Goal: Contribute content: Contribute content

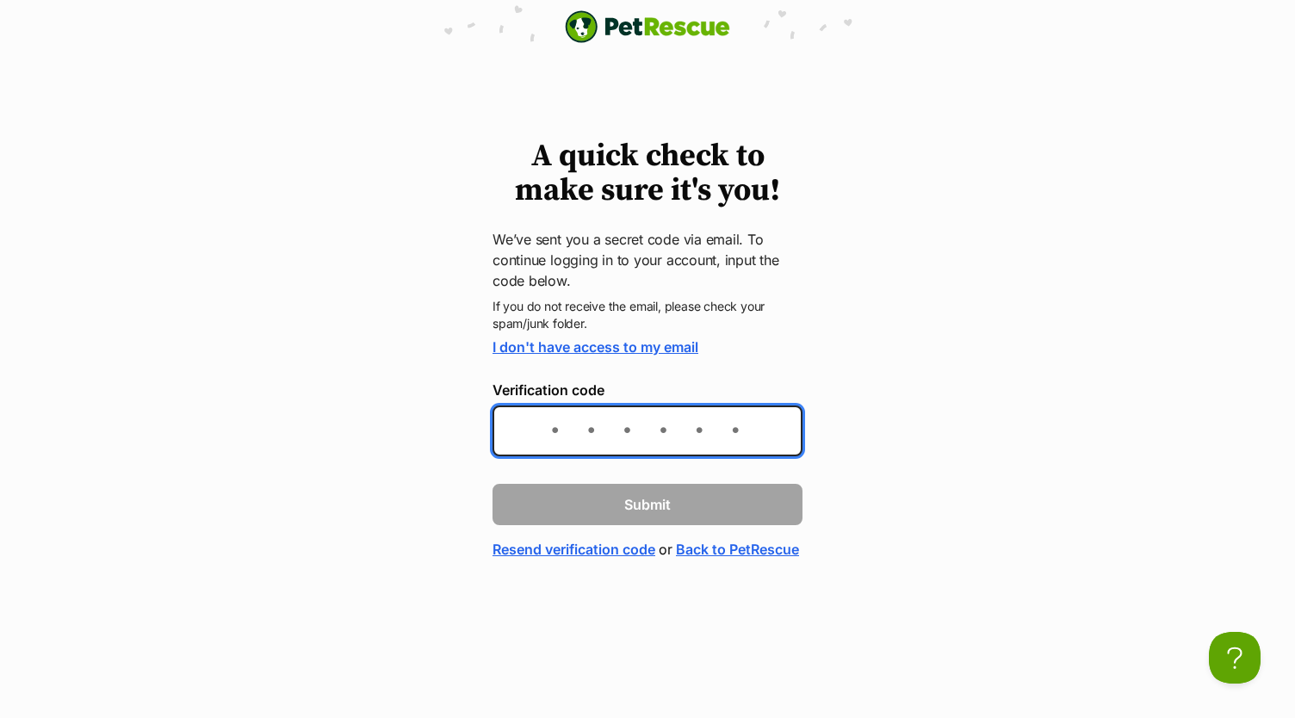
click at [551, 443] on input "Verification code" at bounding box center [647, 431] width 310 height 51
type input "177f5b"
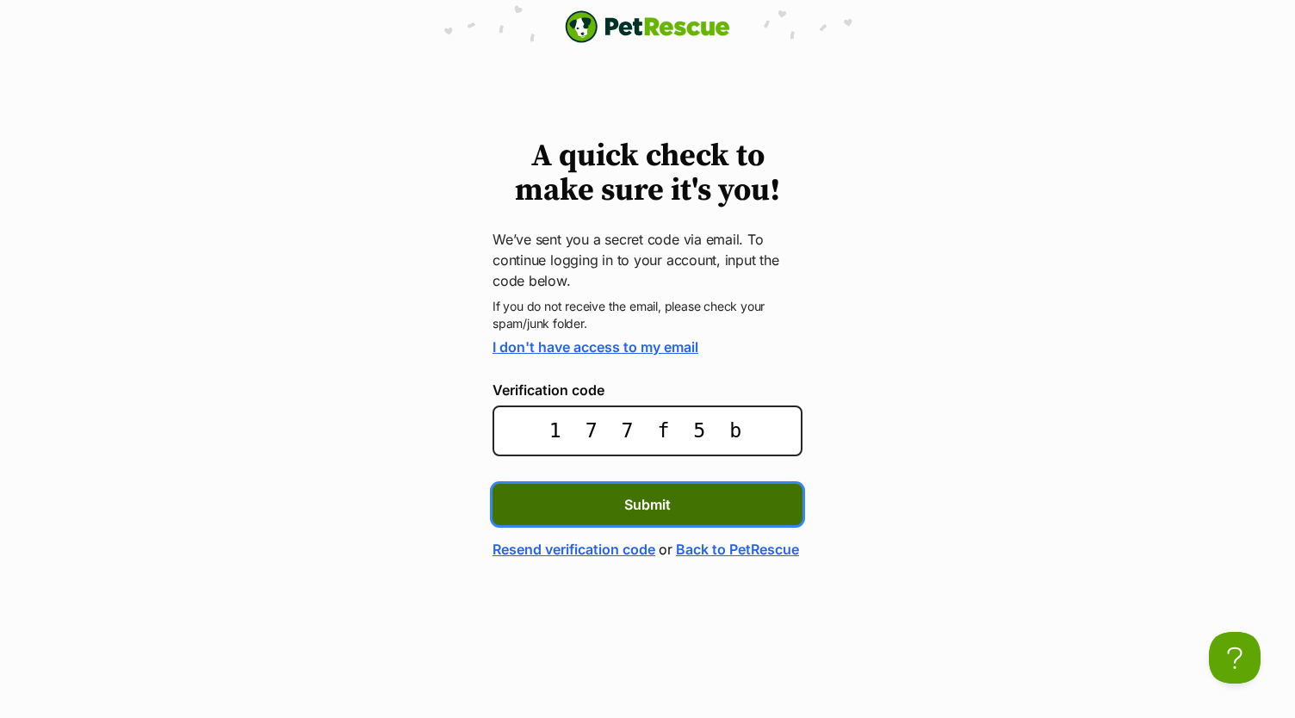
click at [637, 489] on button "Submit" at bounding box center [647, 504] width 310 height 41
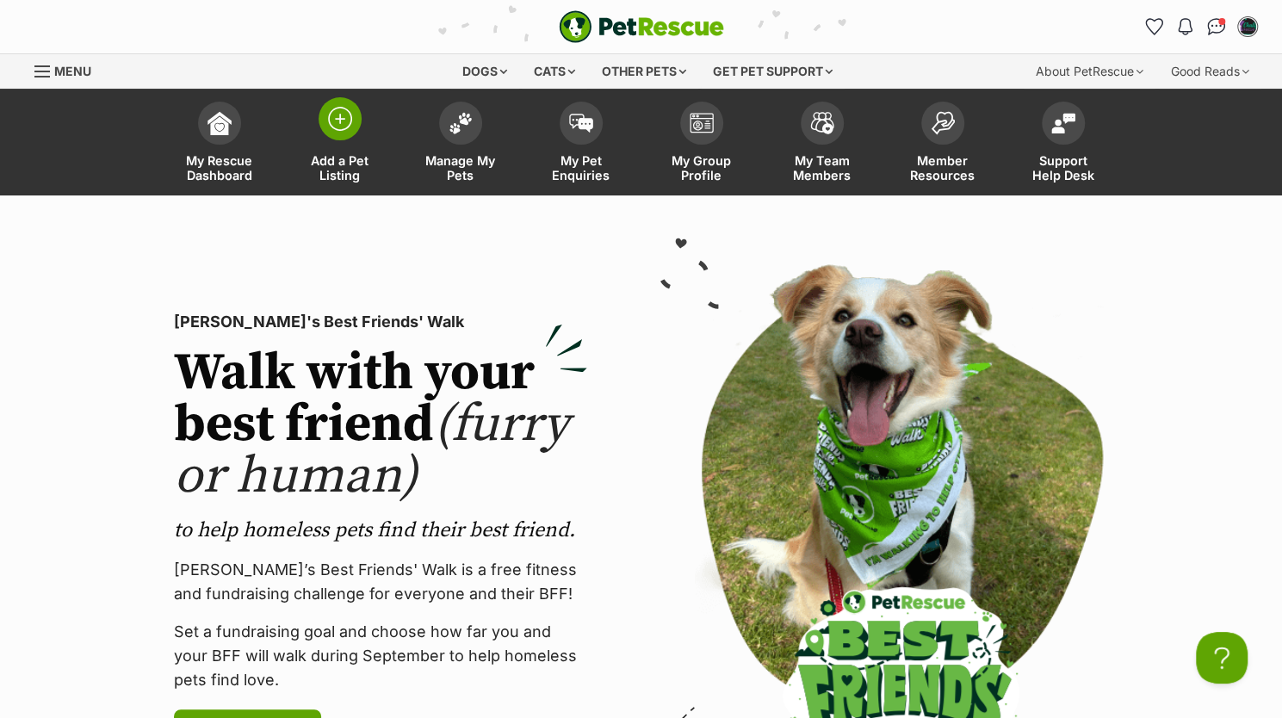
click at [322, 126] on span at bounding box center [340, 118] width 43 height 43
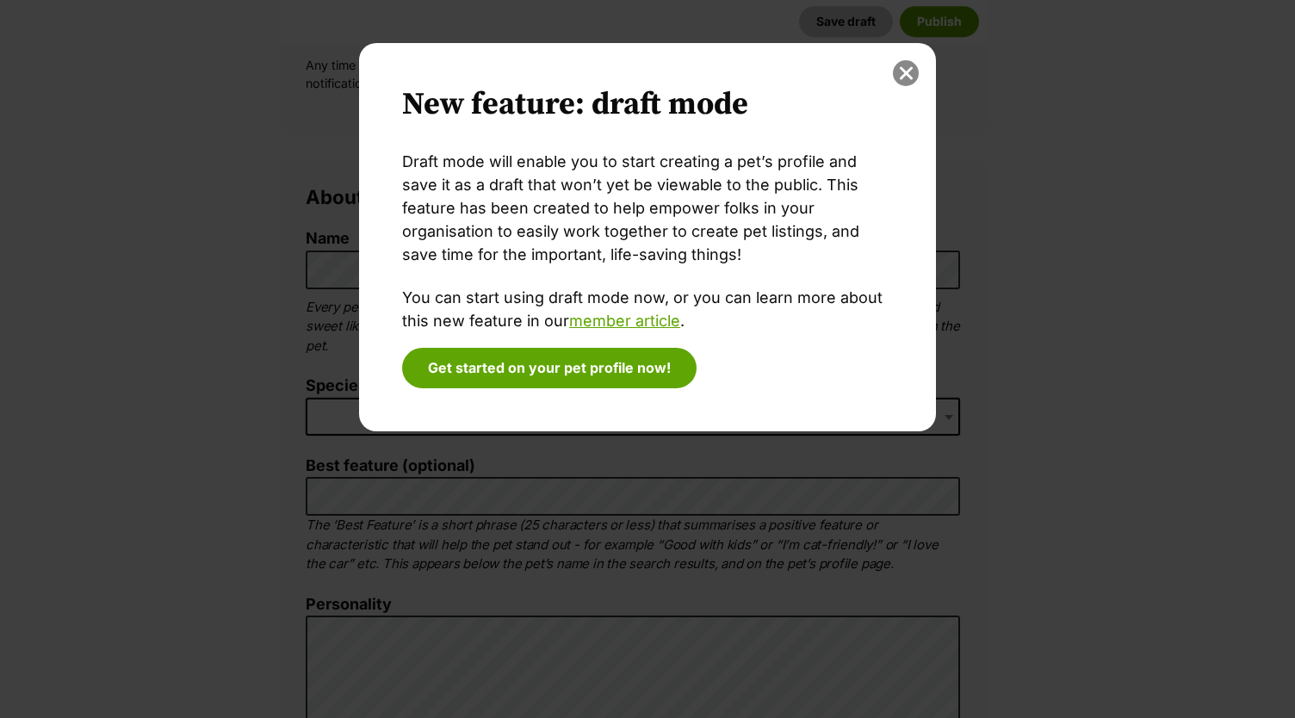
click at [906, 73] on button "close" at bounding box center [906, 73] width 26 height 26
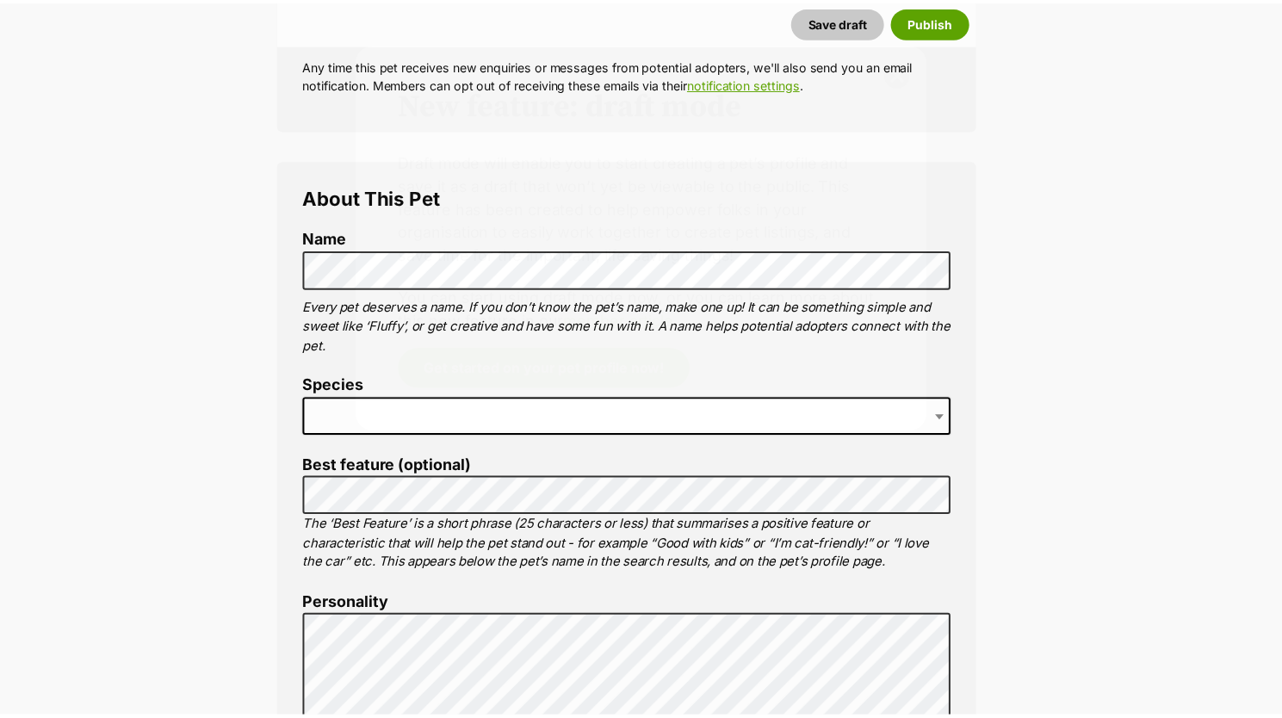
scroll to position [491, 0]
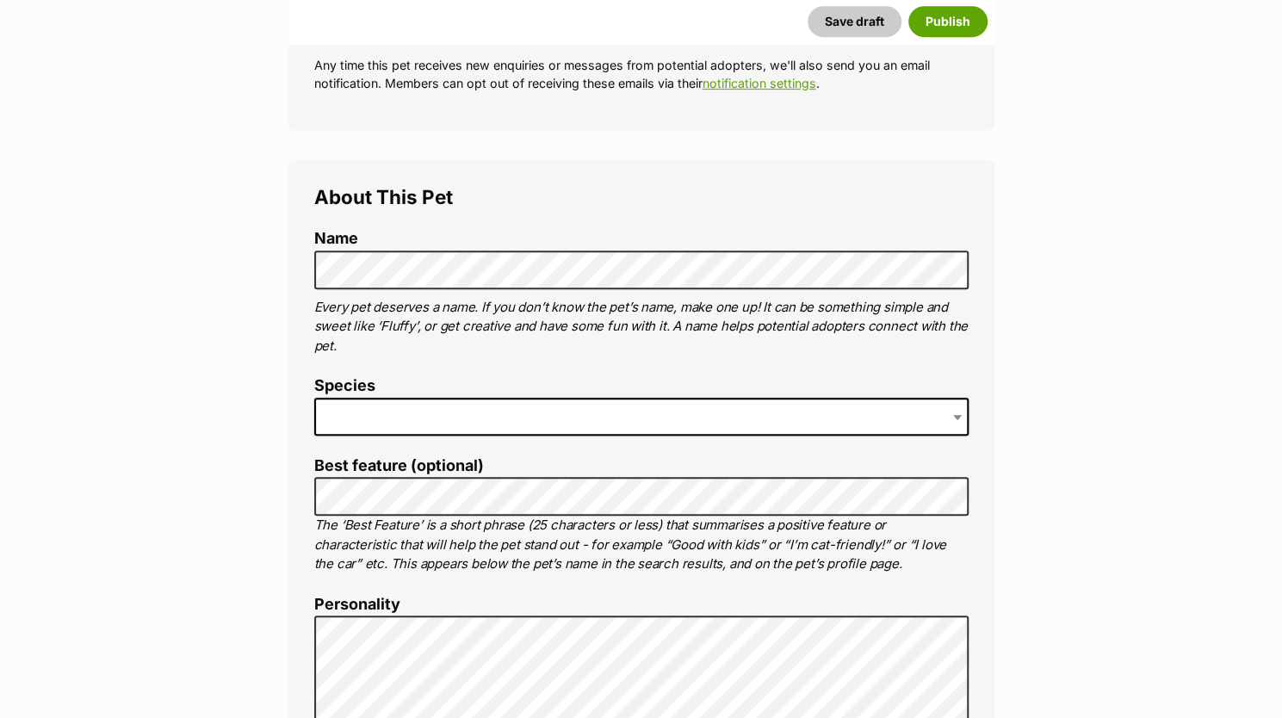
click at [362, 415] on span at bounding box center [641, 417] width 654 height 38
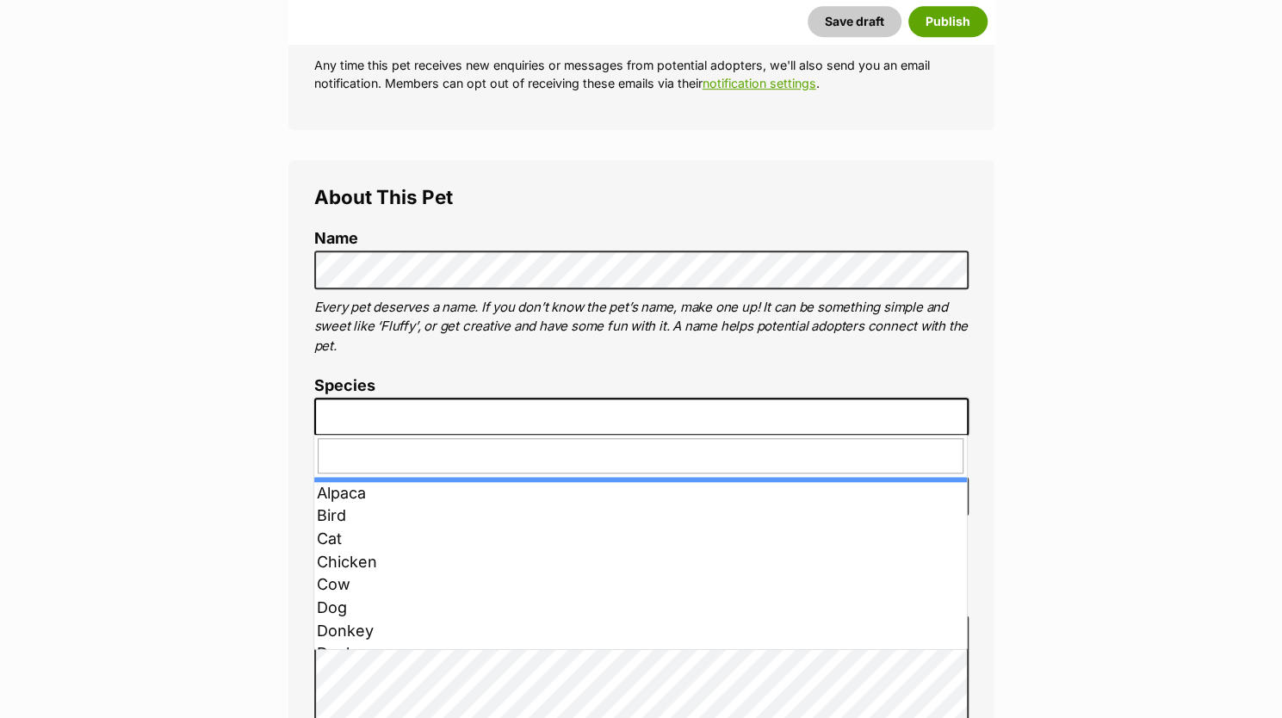
type input "d"
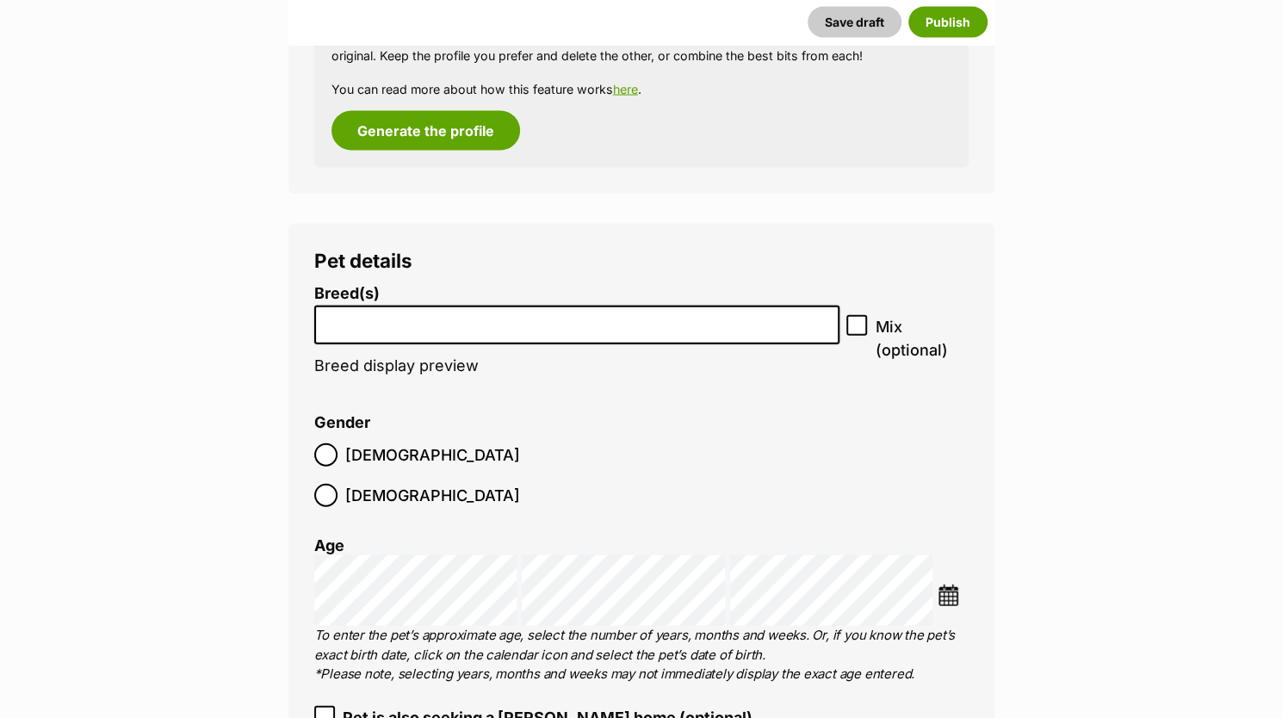
scroll to position [2168, 0]
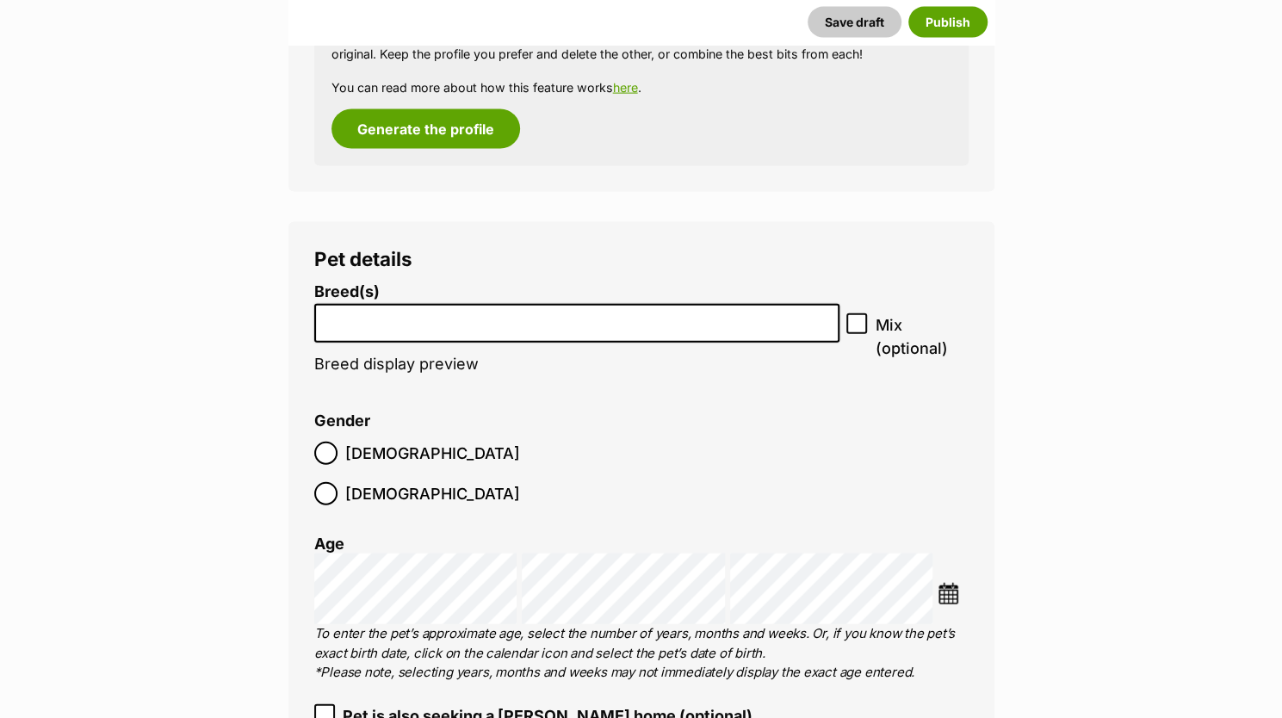
click at [393, 313] on input "search" at bounding box center [577, 319] width 514 height 18
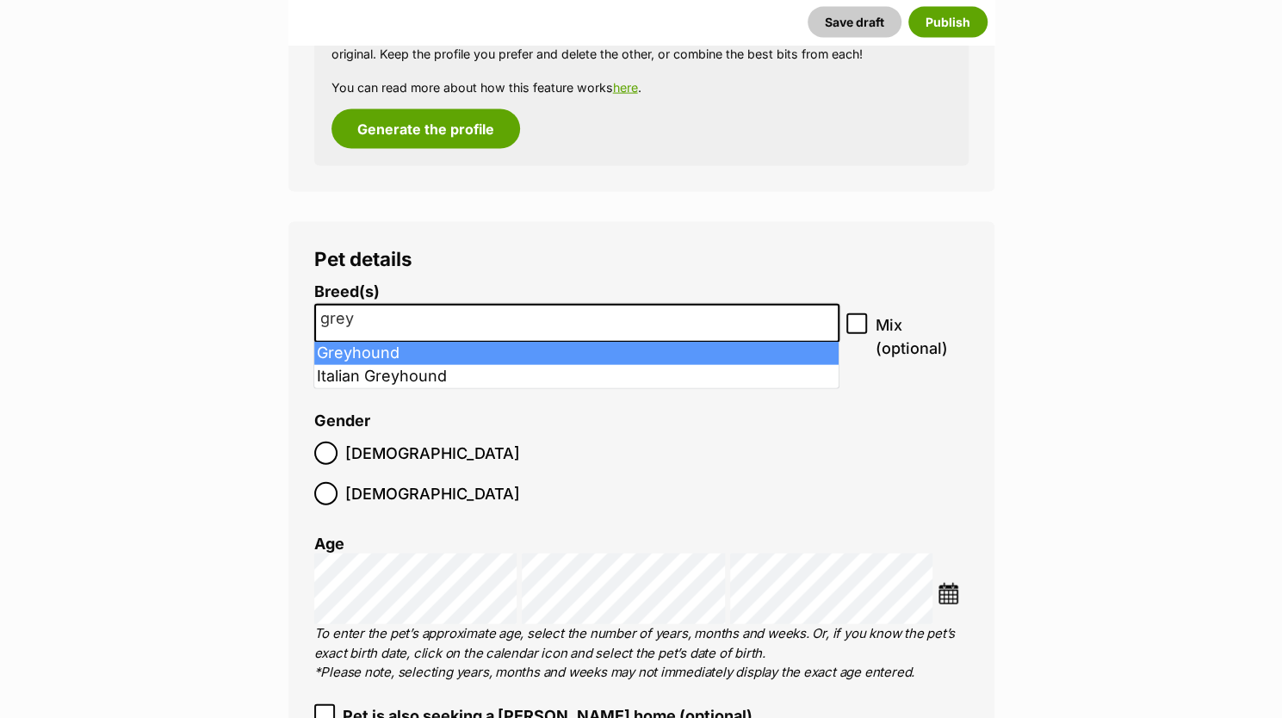
type input "grey"
select select "101"
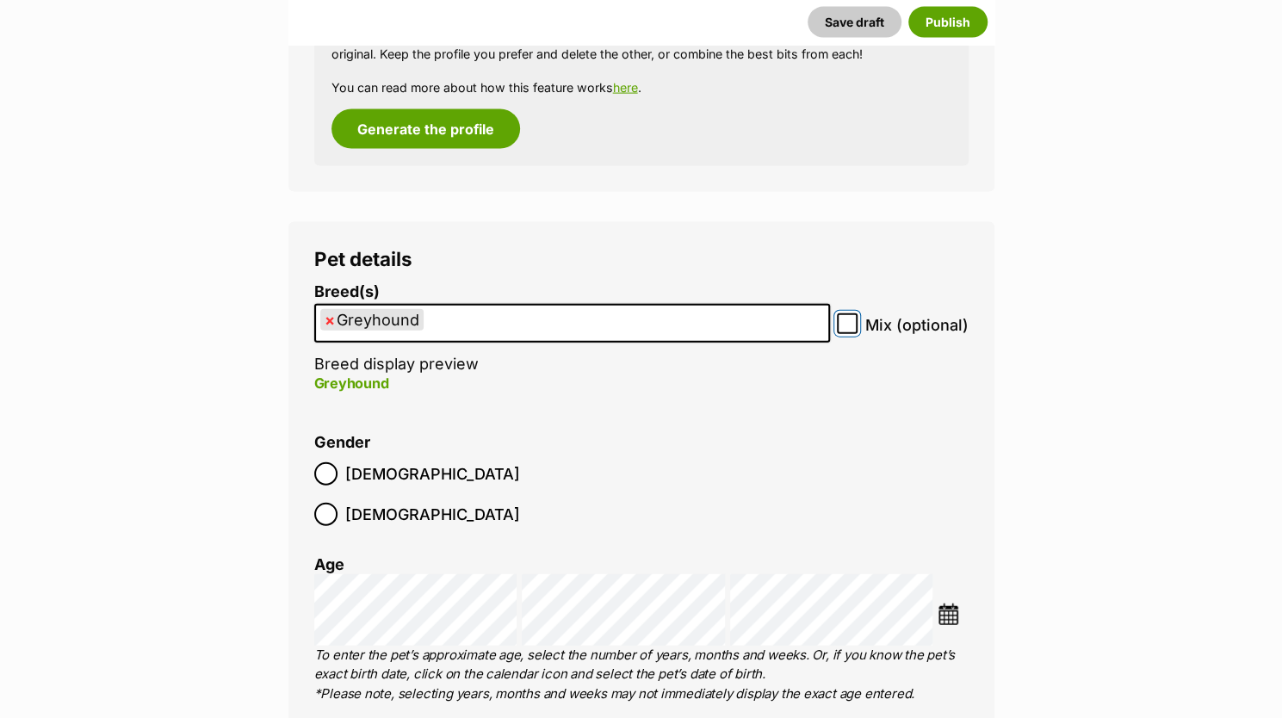
click at [854, 318] on input "Mix (optional)" at bounding box center [847, 323] width 21 height 21
checkbox input "true"
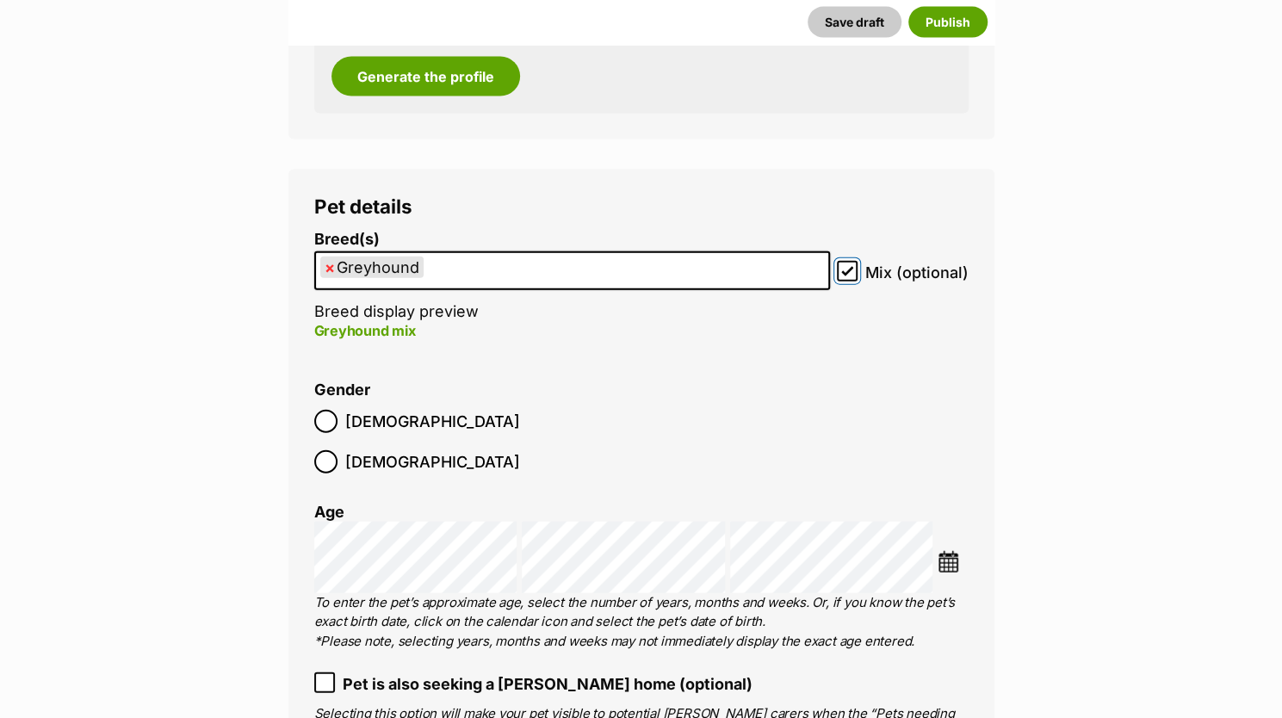
scroll to position [2307, 0]
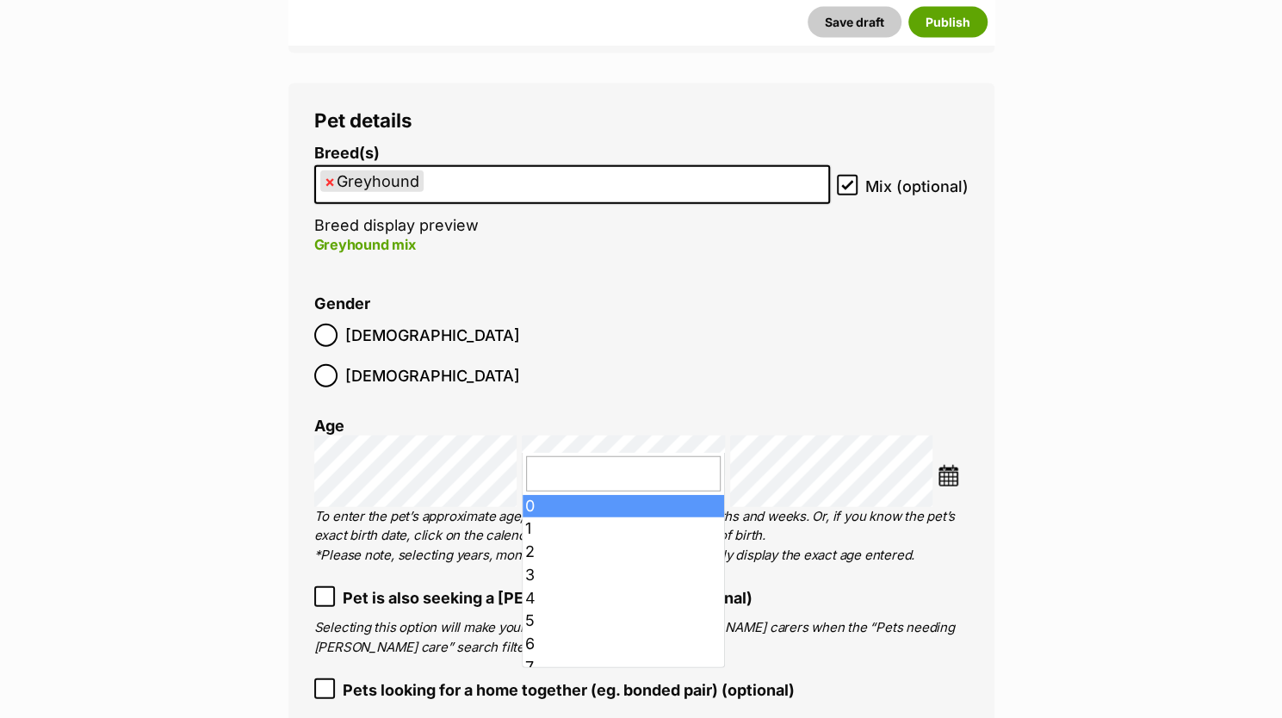
type input "8"
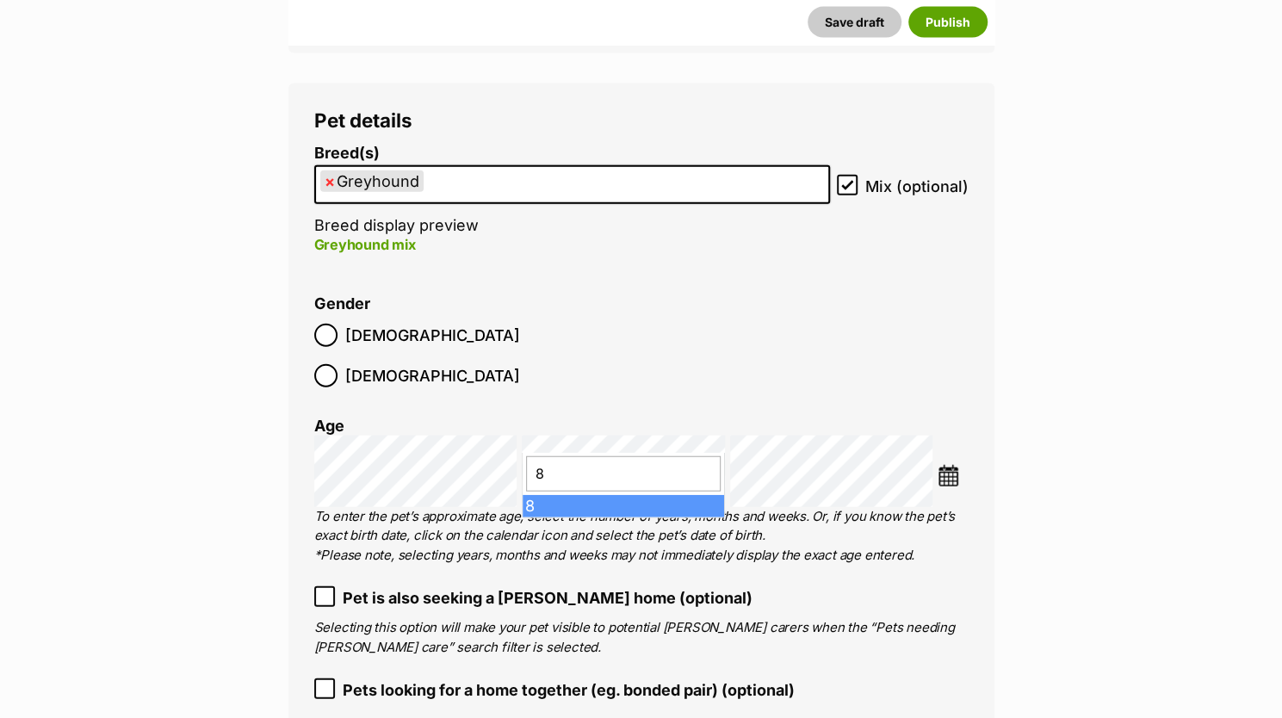
click at [555, 476] on input "8" at bounding box center [623, 473] width 195 height 34
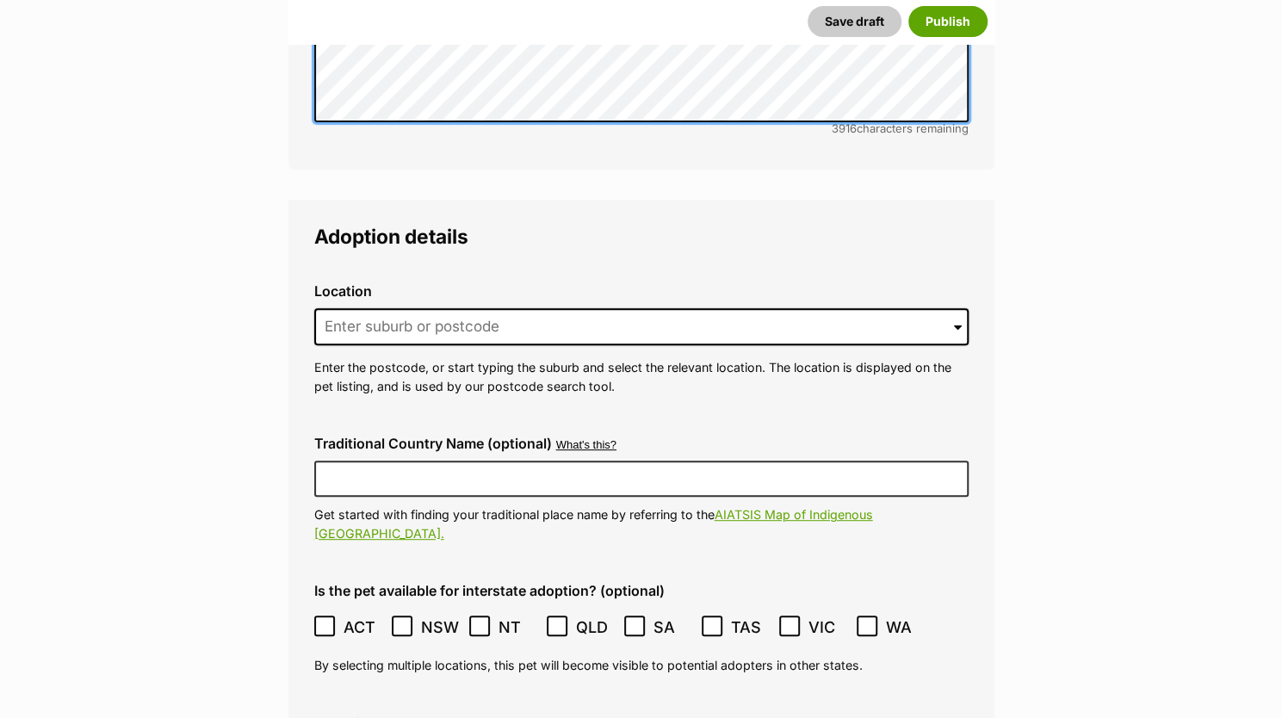
scroll to position [4100, 0]
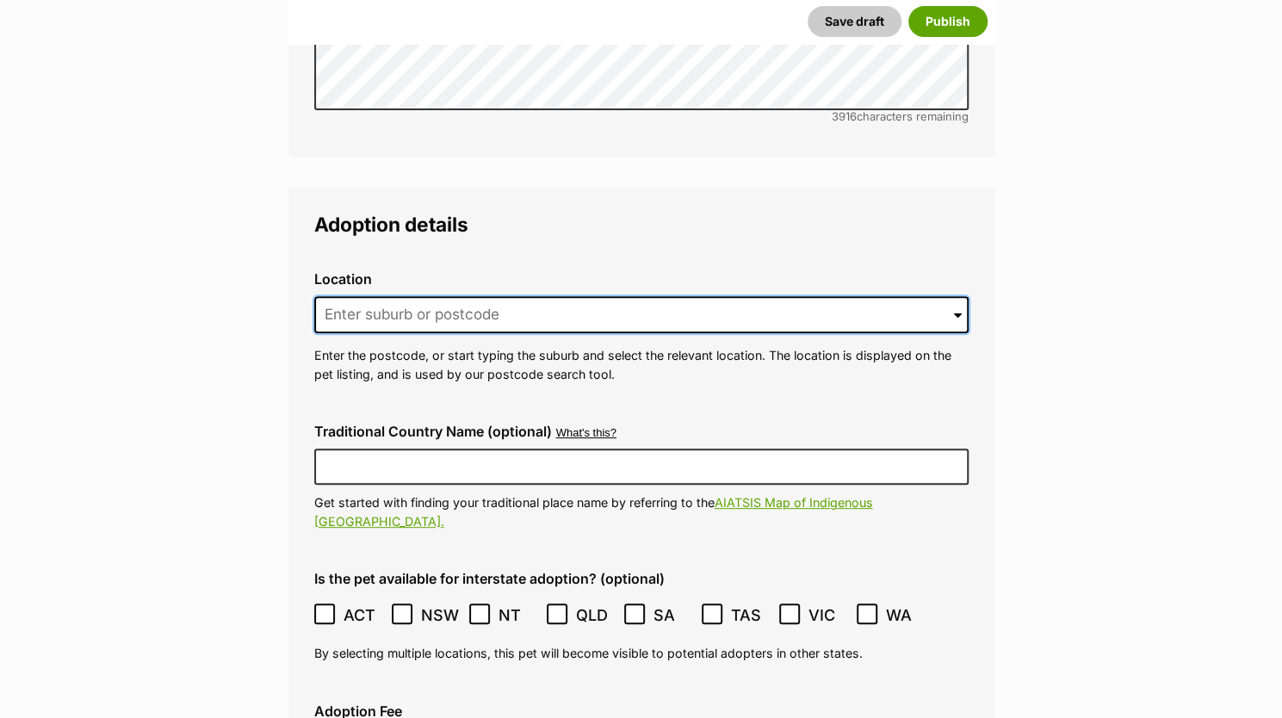
click at [392, 296] on input at bounding box center [641, 315] width 654 height 38
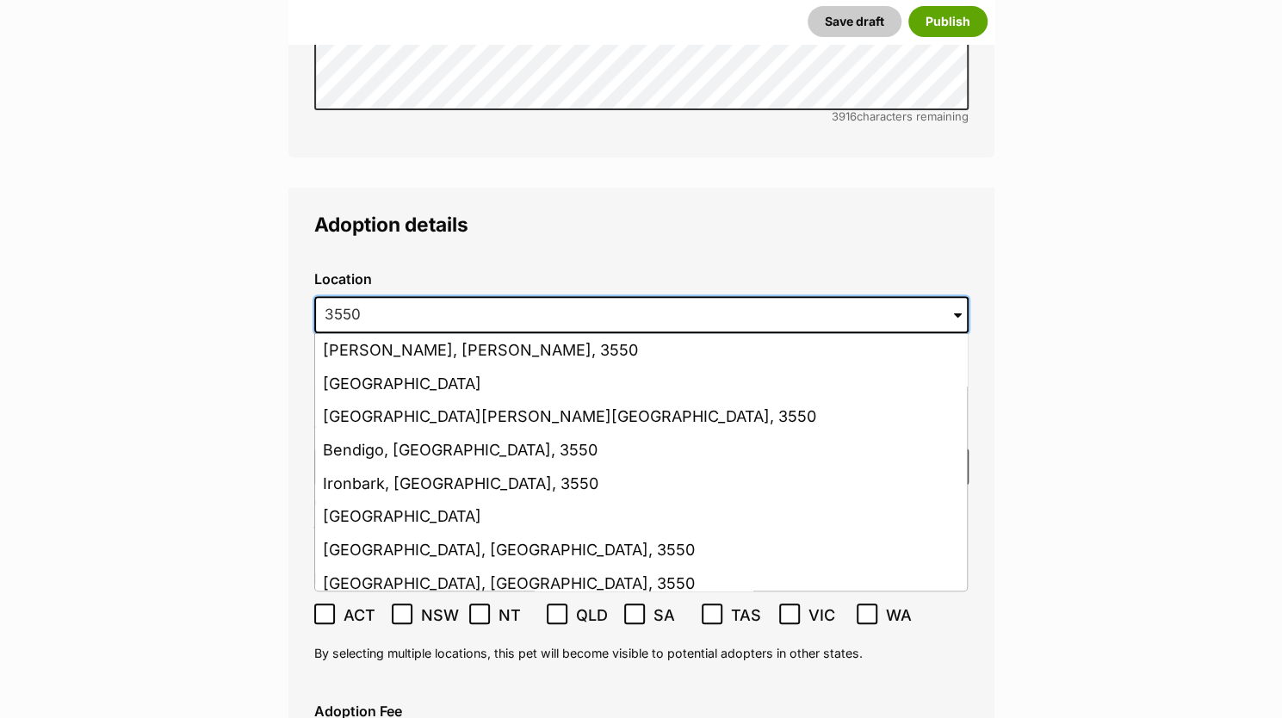
scroll to position [165, 0]
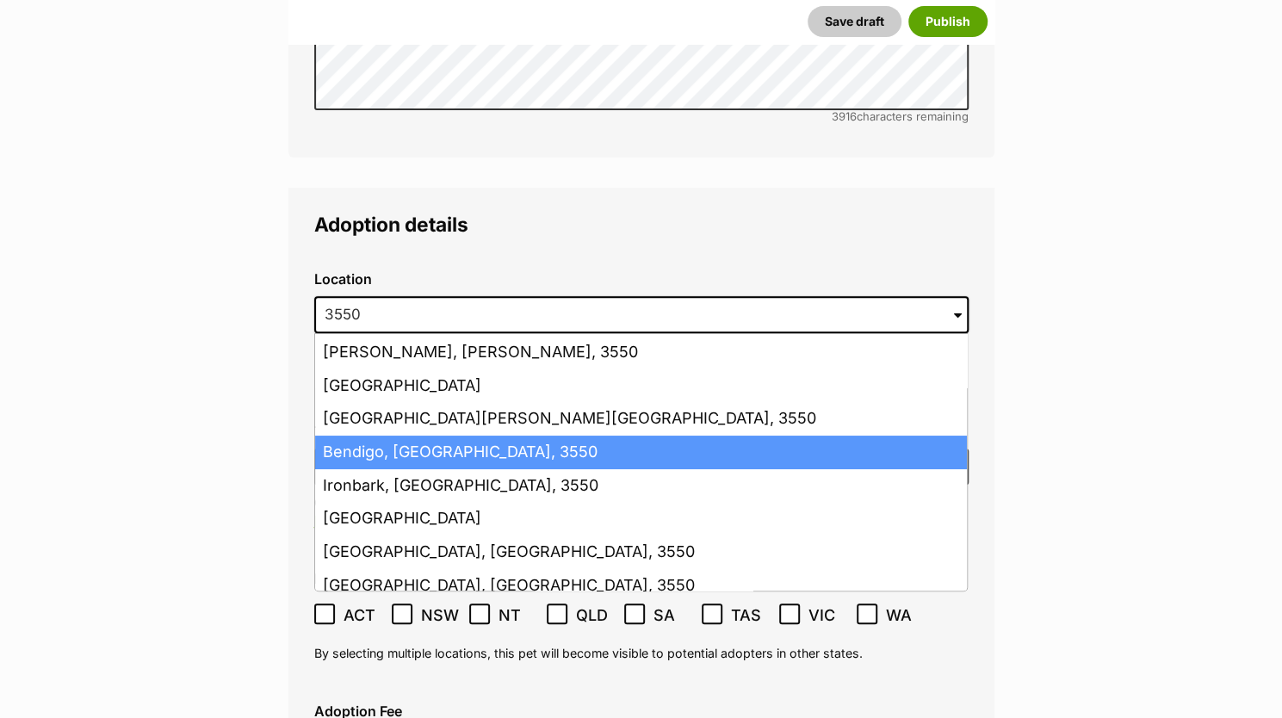
click at [366, 436] on li "Bendigo, Victoria, 3550" at bounding box center [641, 453] width 652 height 34
type input "Bendigo, Victoria, 3550"
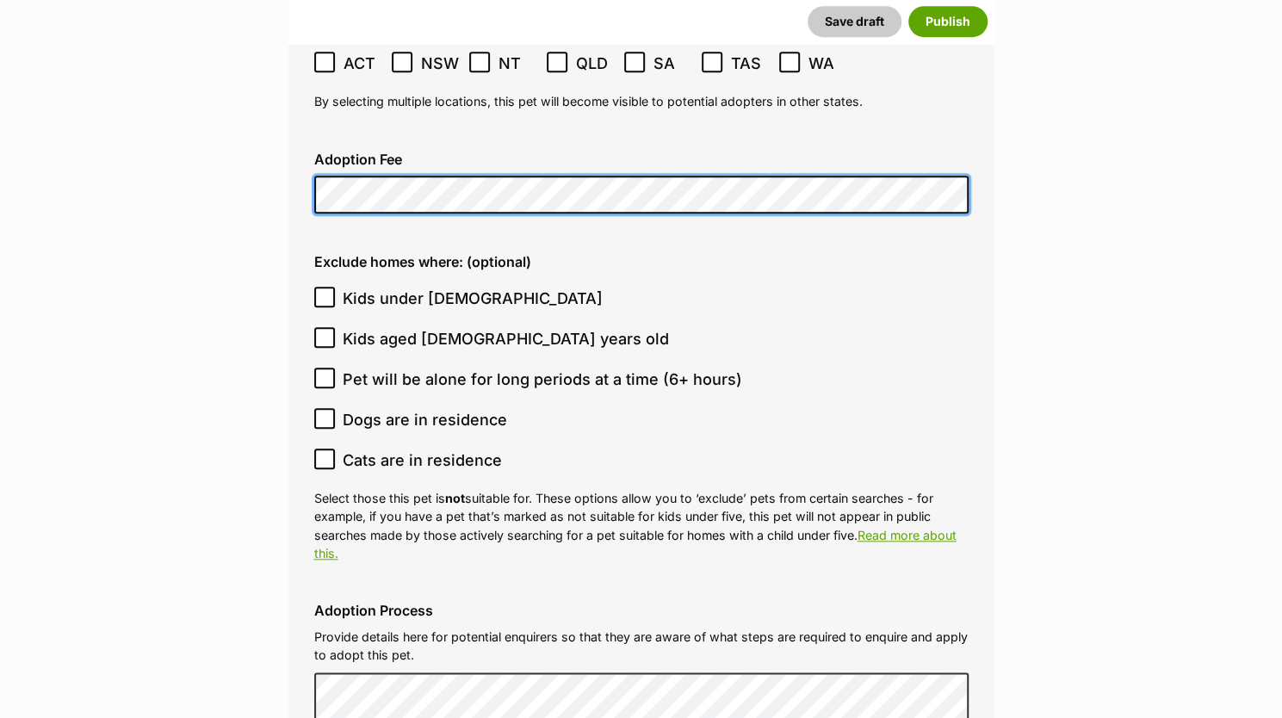
scroll to position [4653, 0]
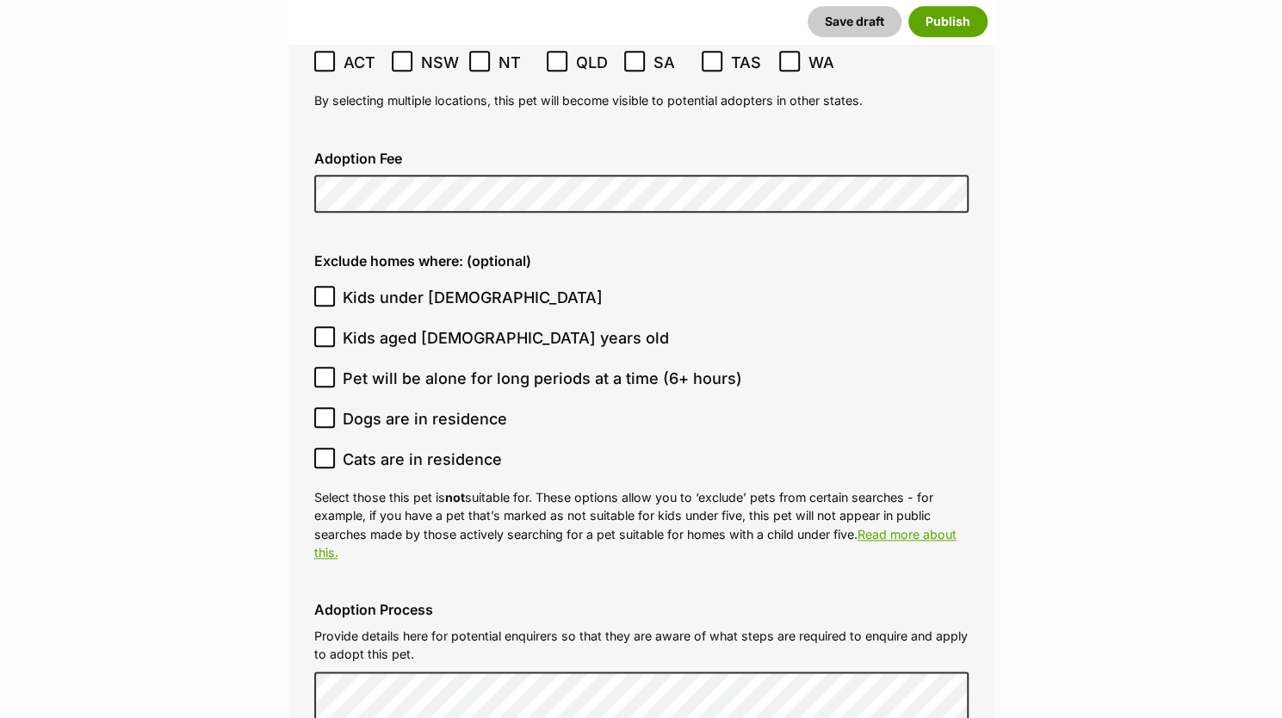
click at [329, 452] on icon at bounding box center [325, 458] width 12 height 12
click at [329, 448] on input "Cats are in residence" at bounding box center [324, 458] width 21 height 21
checkbox input "true"
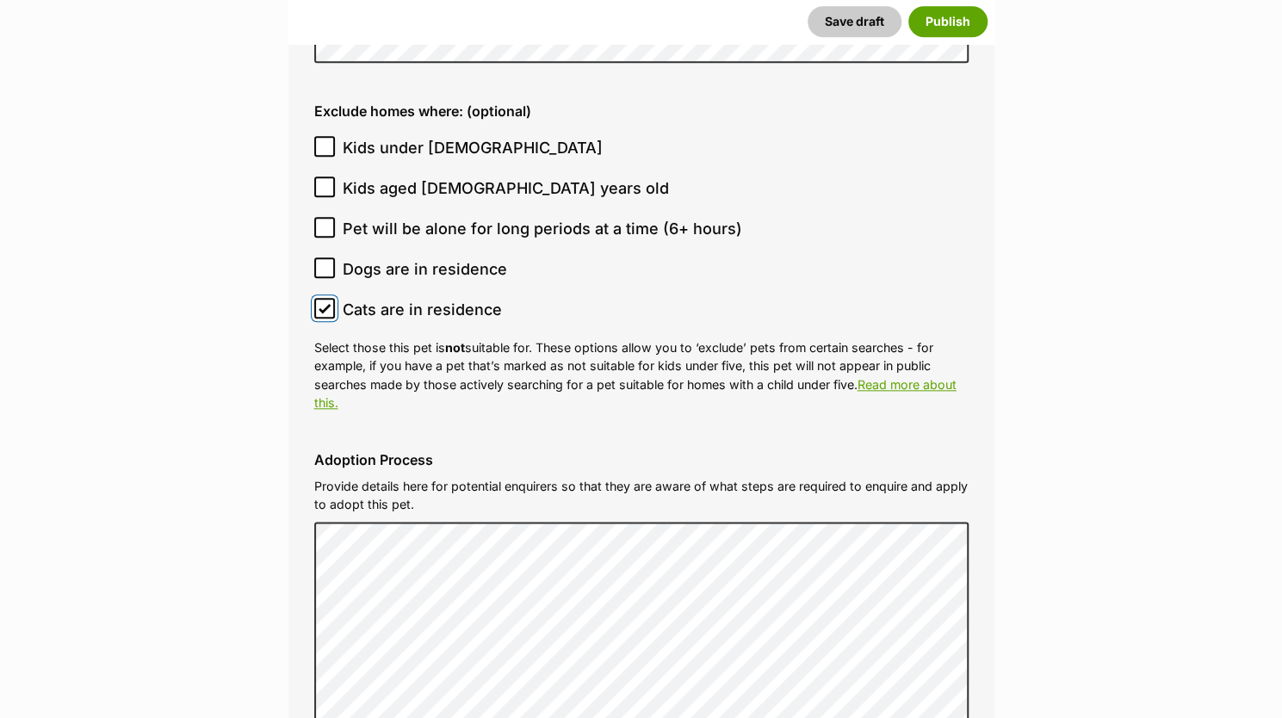
scroll to position [4807, 0]
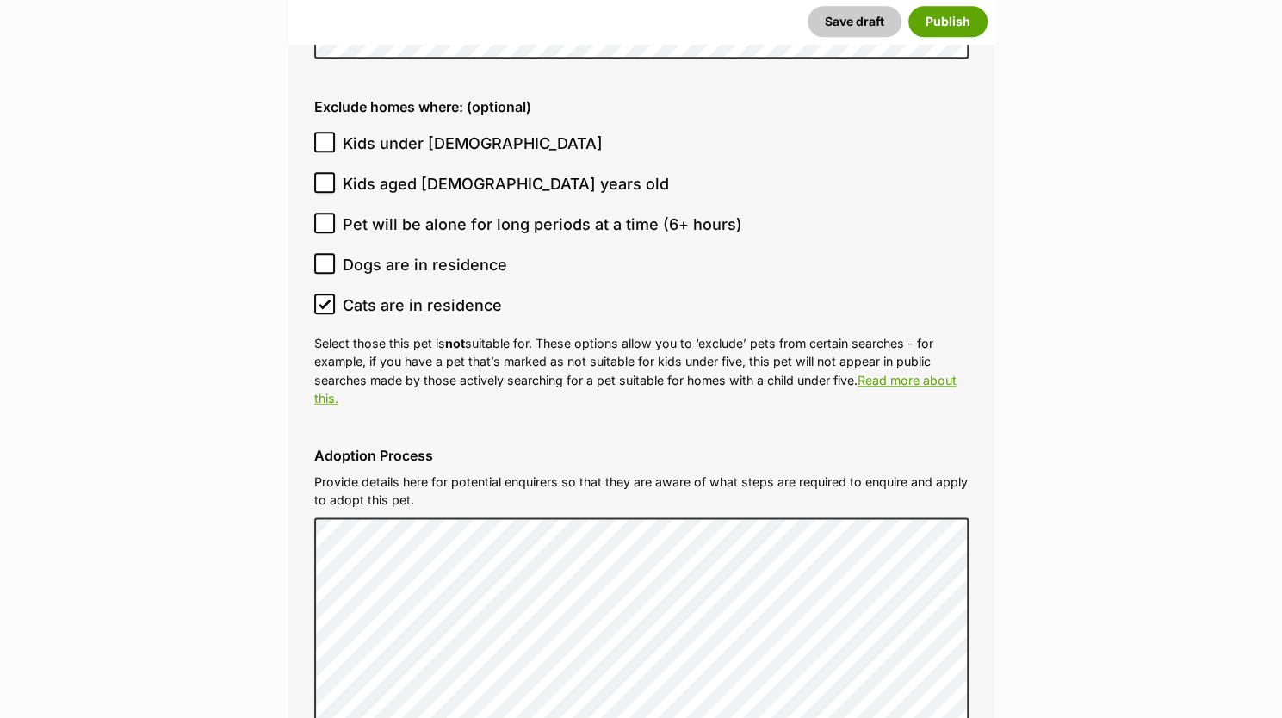
click at [319, 217] on icon at bounding box center [325, 223] width 12 height 12
click at [319, 213] on input "Pet will be alone for long periods at a time (6+ hours)" at bounding box center [324, 223] width 21 height 21
checkbox input "true"
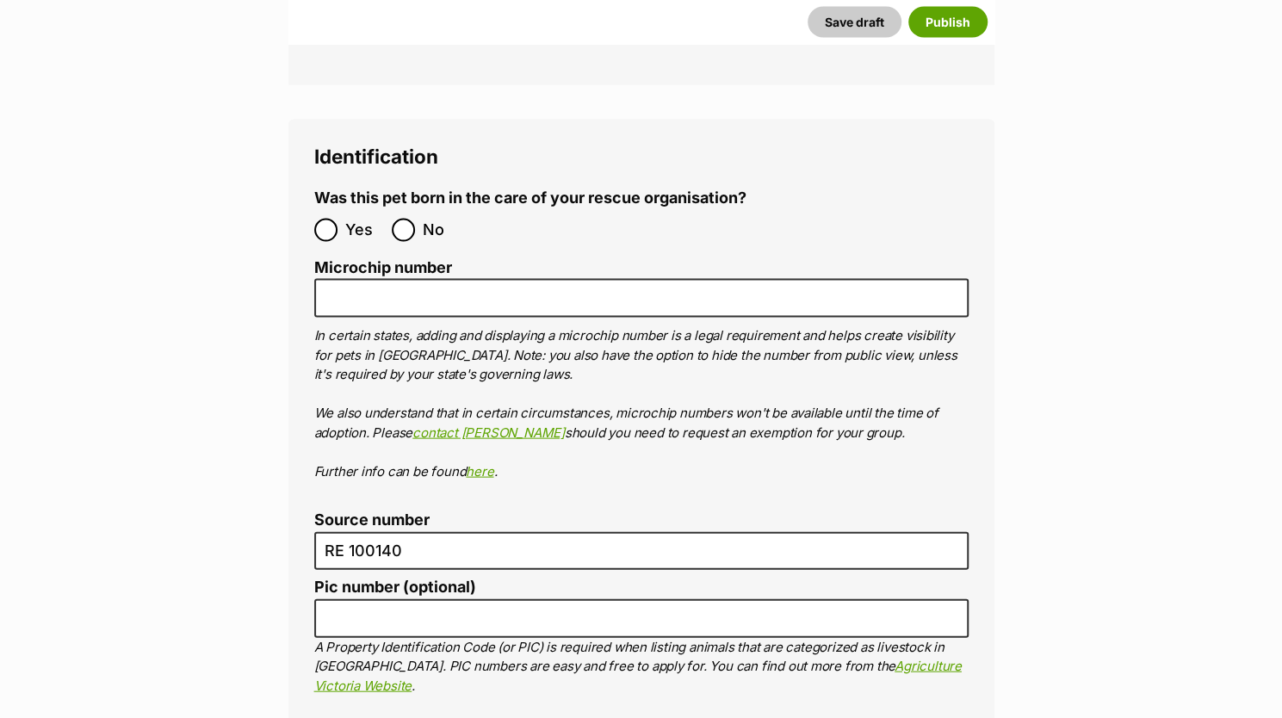
scroll to position [5748, 0]
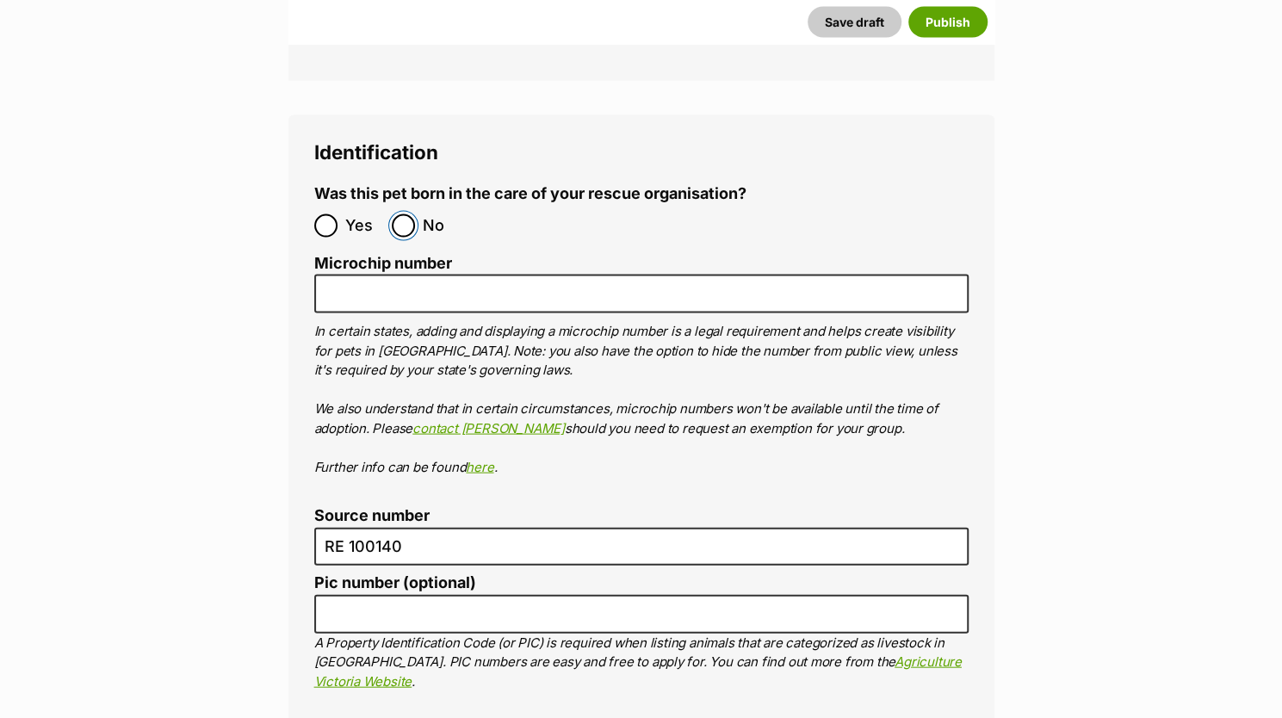
click at [394, 214] on input "No" at bounding box center [403, 225] width 23 height 23
radio input "true"
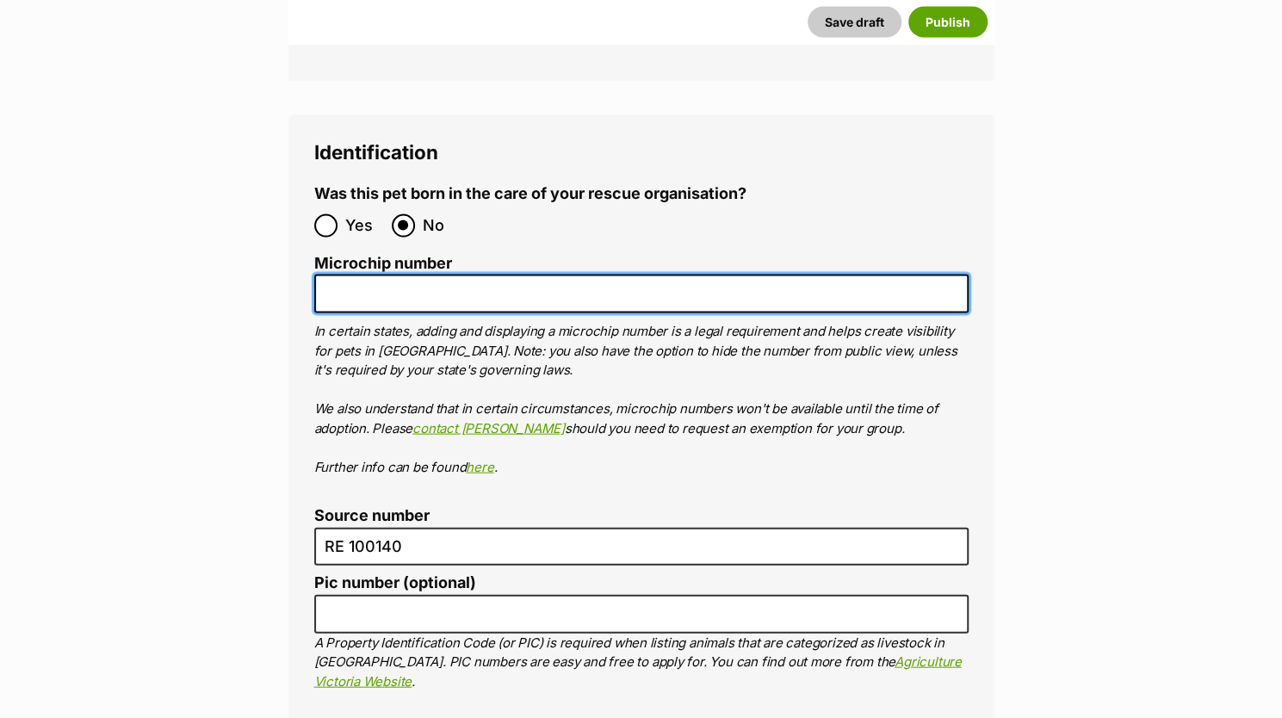
click at [371, 274] on input "Microchip number" at bounding box center [641, 293] width 654 height 39
paste input "991003001986417"
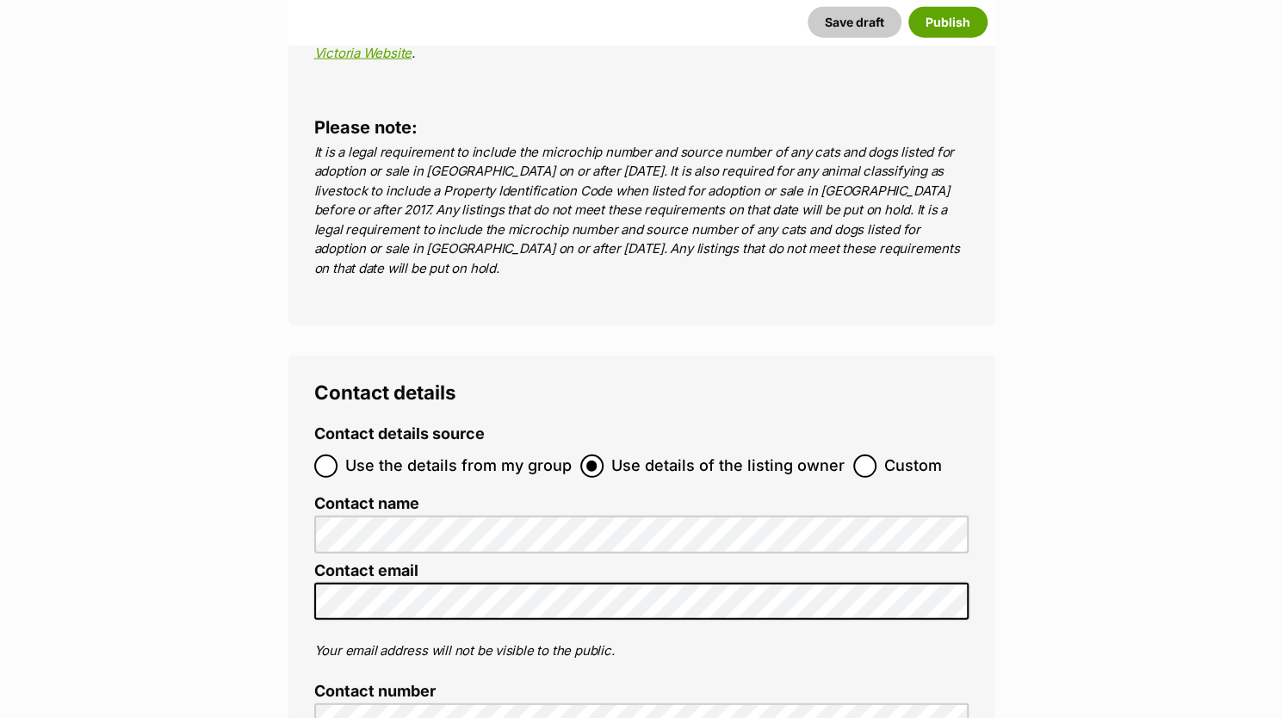
scroll to position [6451, 0]
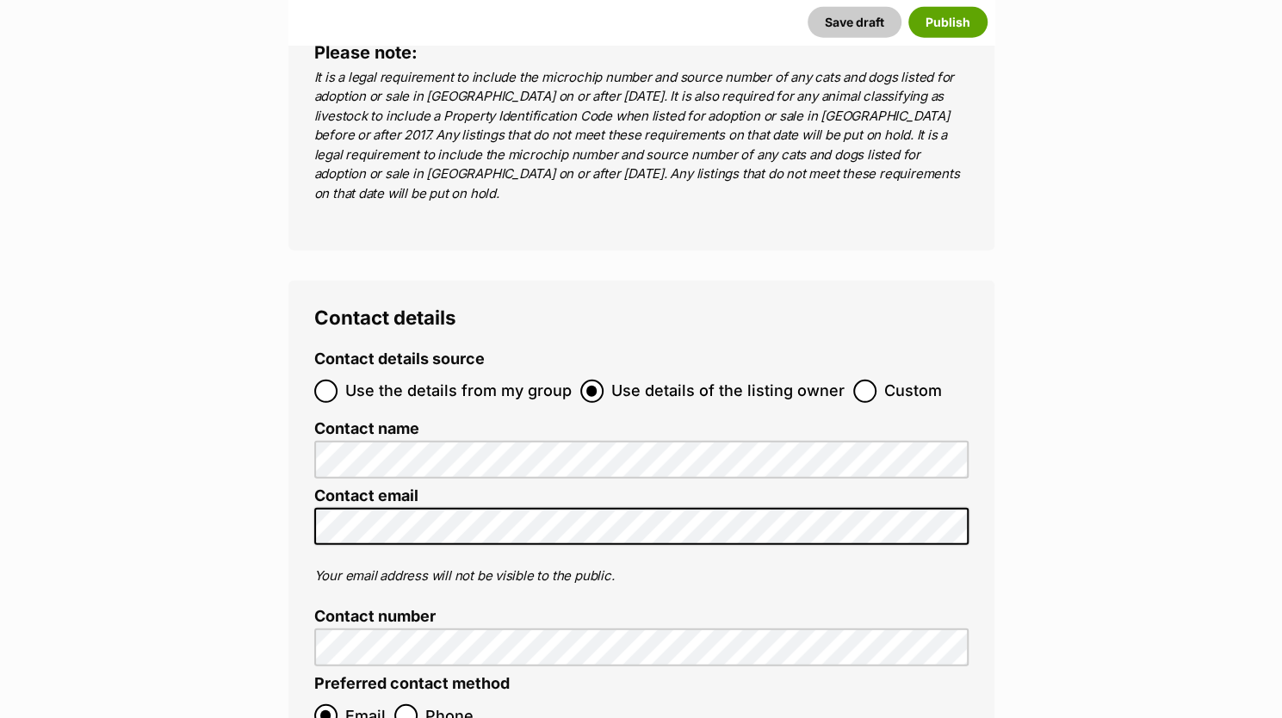
type input "991003001986417"
click at [322, 380] on input "Use the details from my group" at bounding box center [325, 391] width 23 height 23
radio input "true"
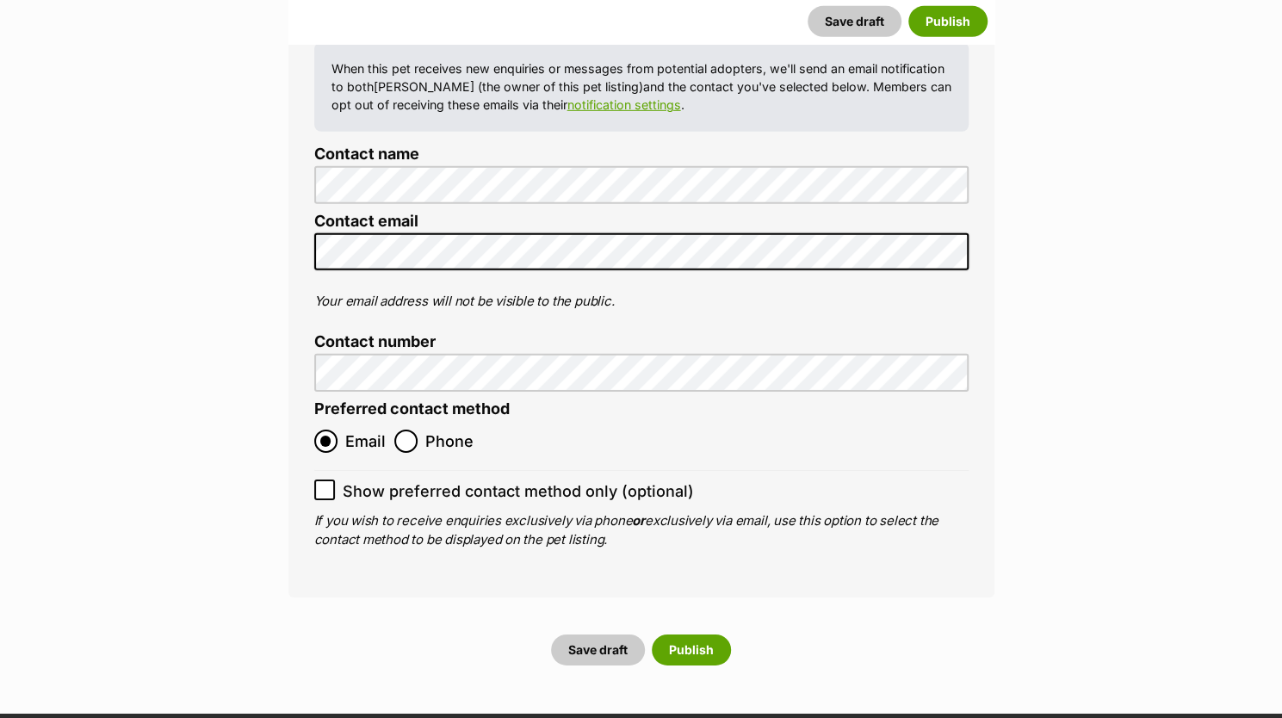
scroll to position [6835, 0]
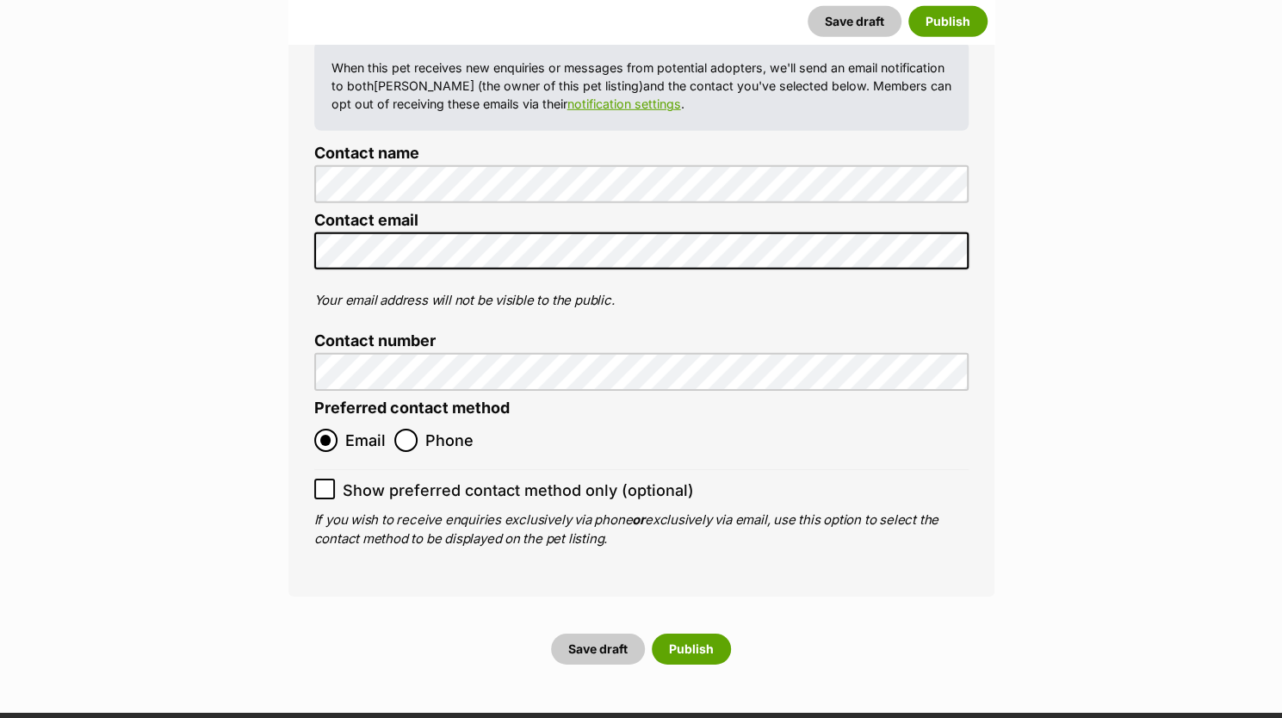
click at [324, 483] on icon at bounding box center [325, 489] width 12 height 12
click at [324, 479] on input "Show preferred contact method only (optional)" at bounding box center [324, 489] width 21 height 21
checkbox input "true"
click at [610, 634] on button "Save draft" at bounding box center [598, 649] width 94 height 31
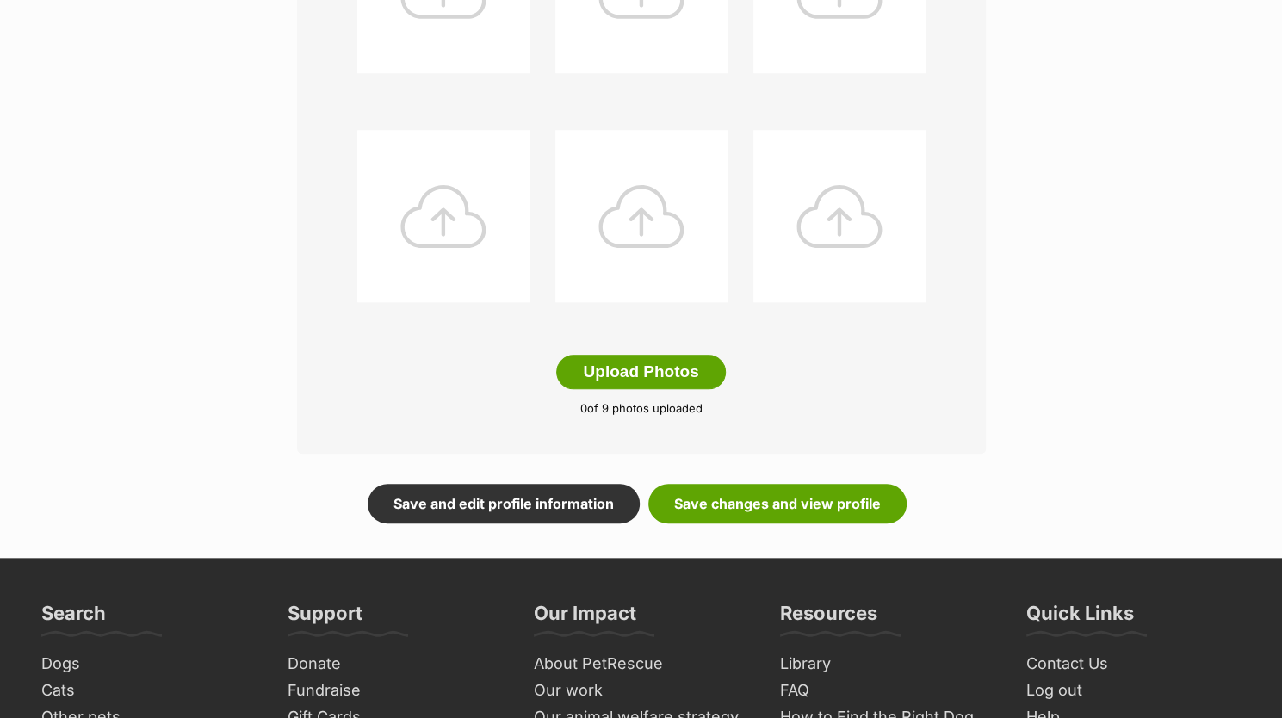
scroll to position [808, 0]
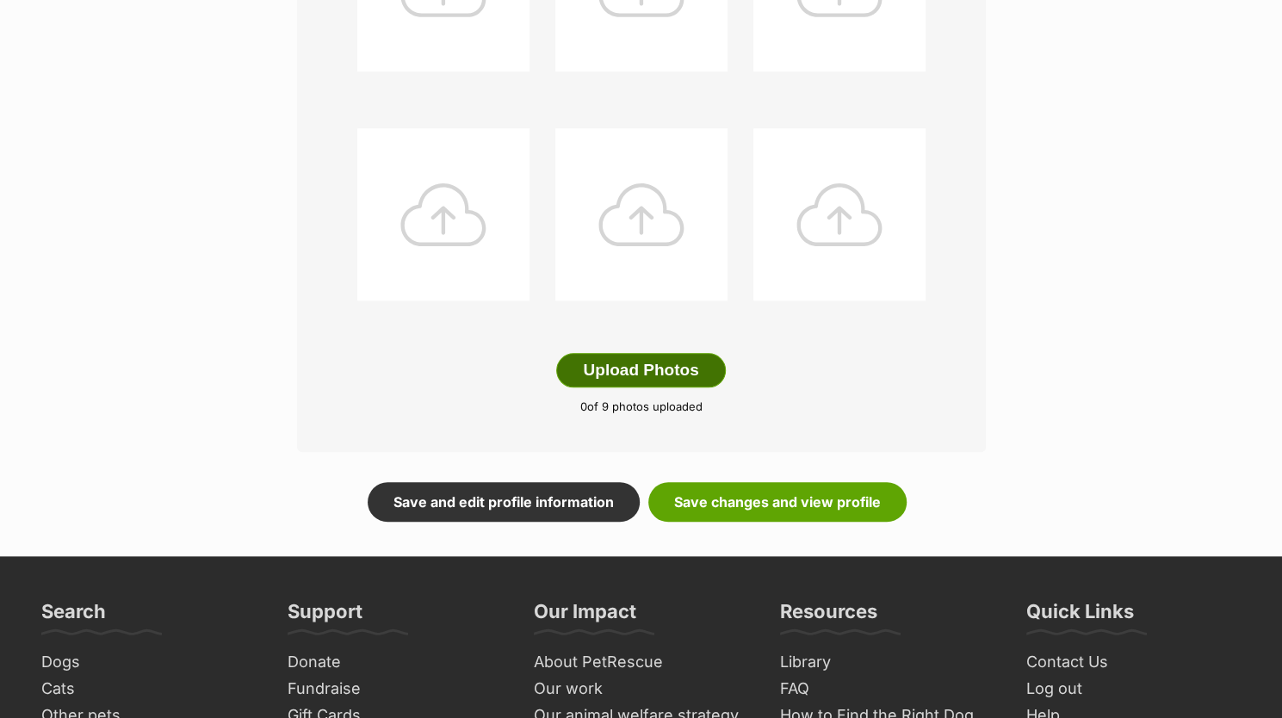
click at [616, 367] on button "Upload Photos" at bounding box center [640, 370] width 169 height 34
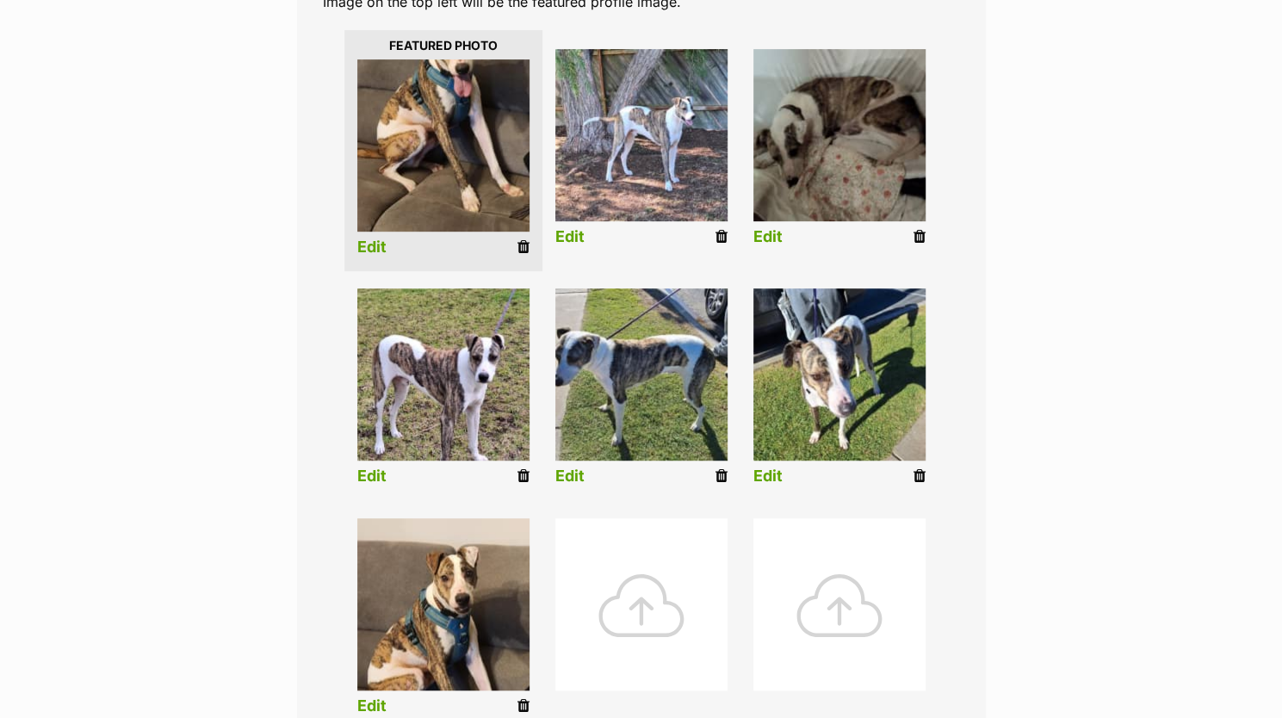
scroll to position [407, 0]
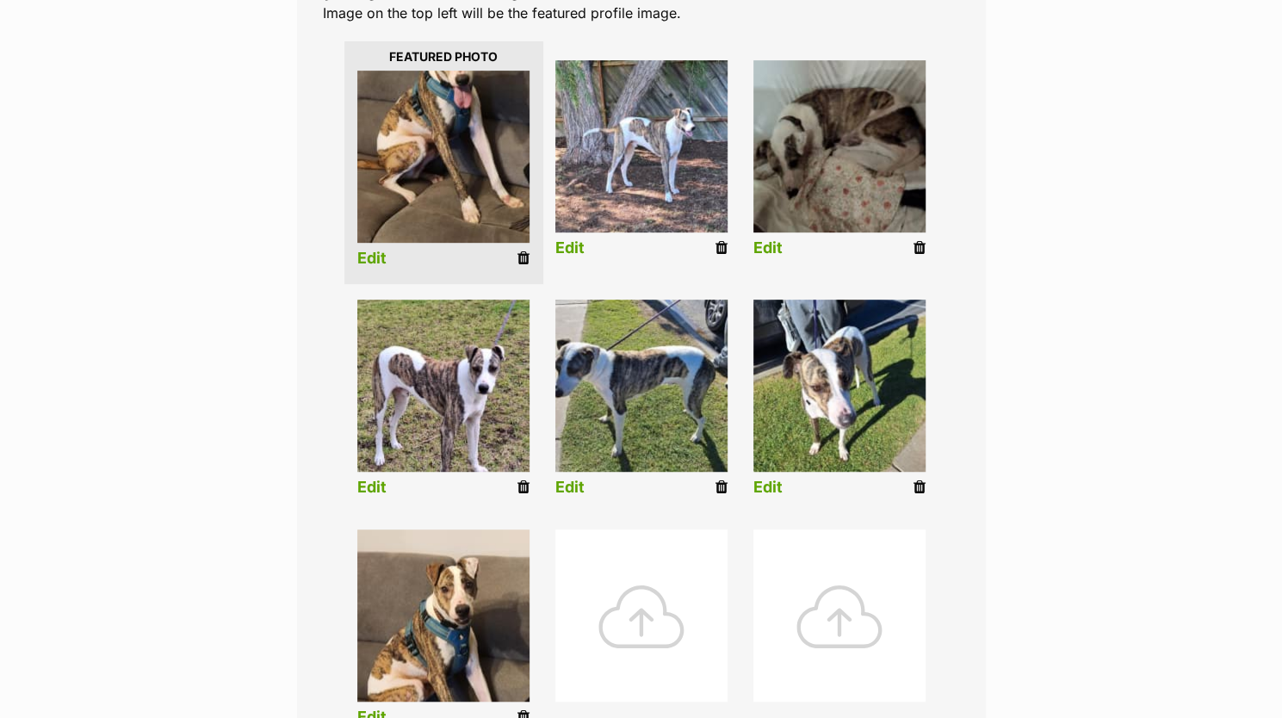
click at [364, 256] on link "Edit" at bounding box center [371, 259] width 29 height 18
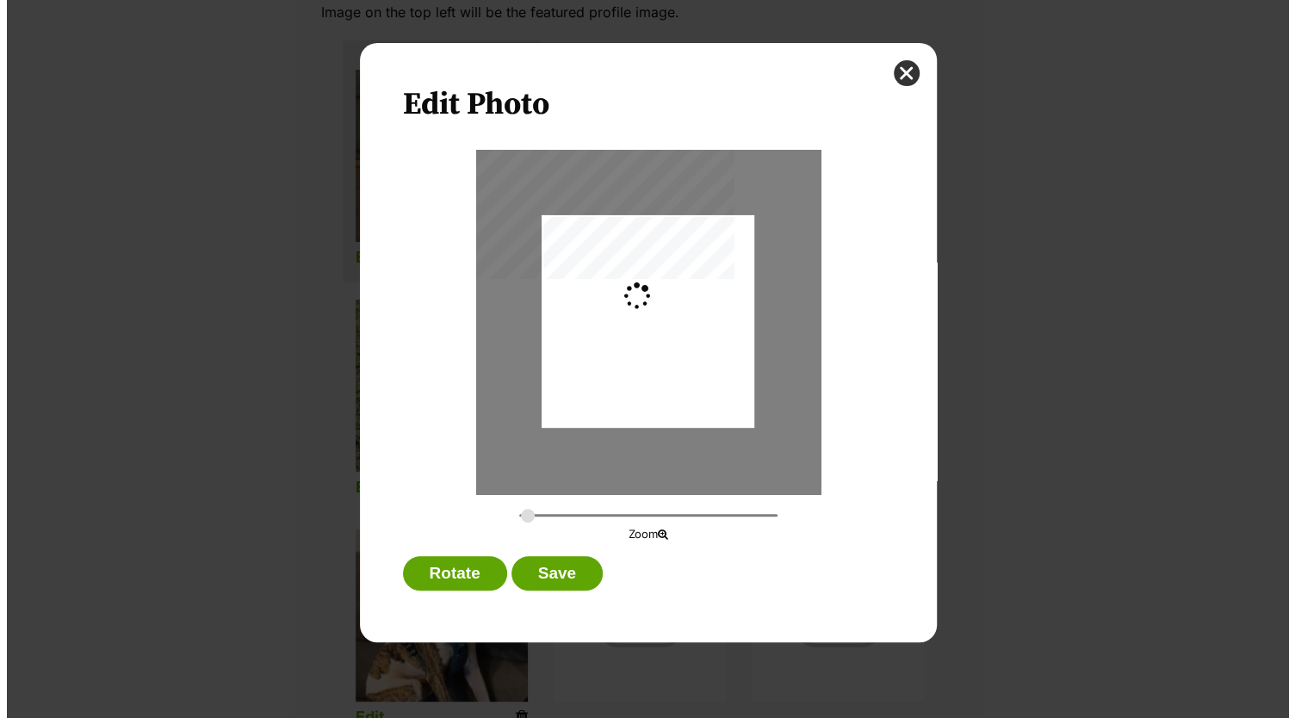
scroll to position [0, 0]
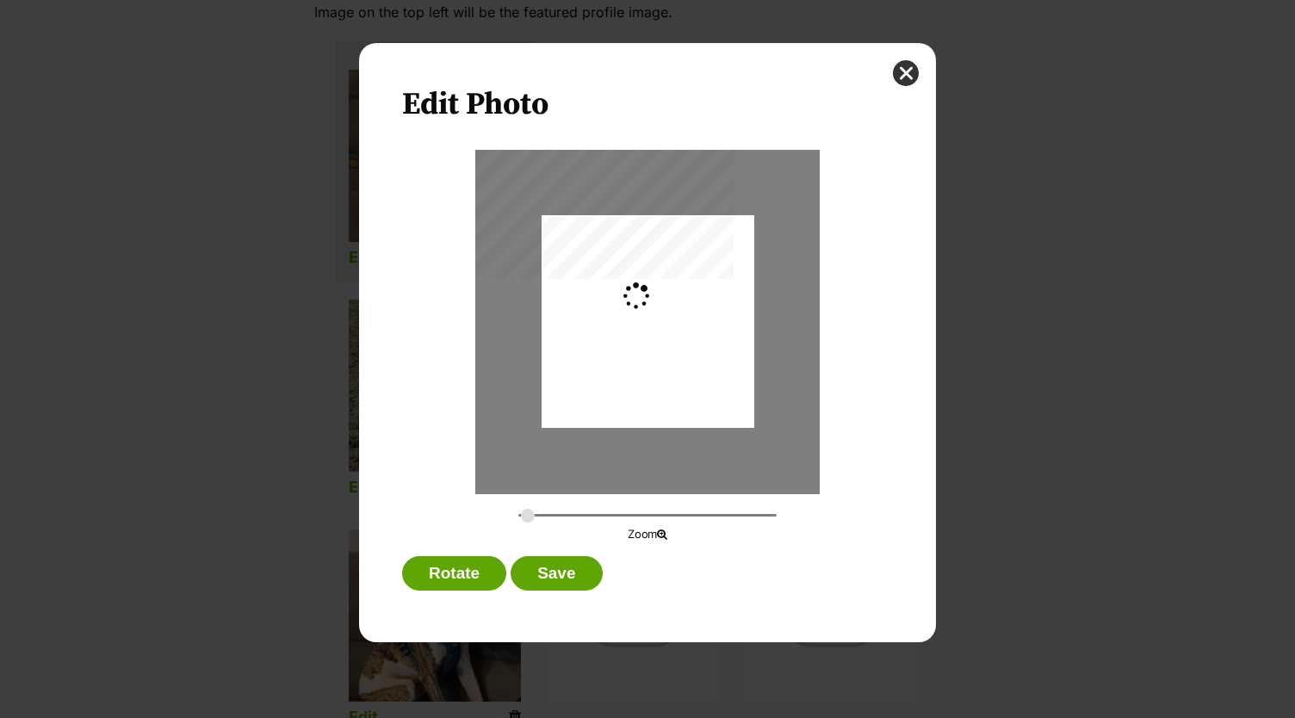
type input "0.2744"
drag, startPoint x: 667, startPoint y: 325, endPoint x: 668, endPoint y: 356, distance: 31.9
click at [668, 356] on div "Dialog Window - Close (Press escape to close)" at bounding box center [648, 353] width 213 height 325
click at [569, 574] on button "Save" at bounding box center [556, 573] width 91 height 34
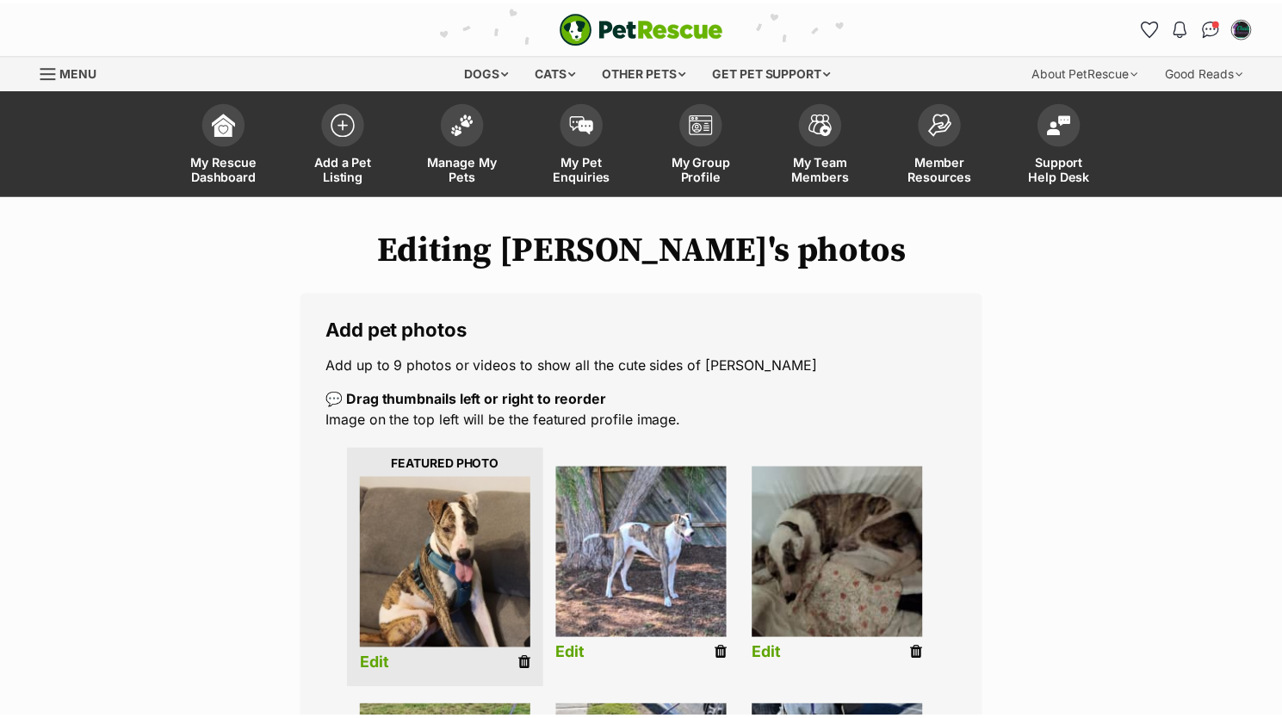
scroll to position [407, 0]
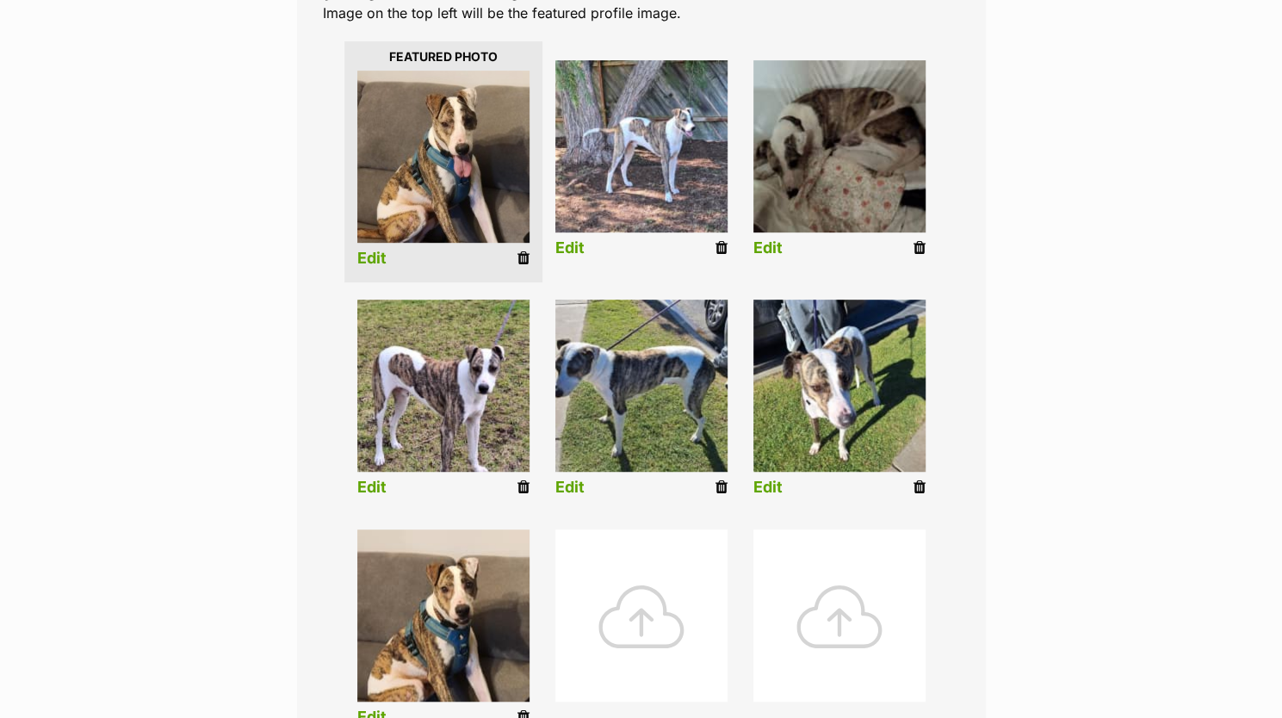
click at [571, 247] on link "Edit" at bounding box center [569, 248] width 29 height 18
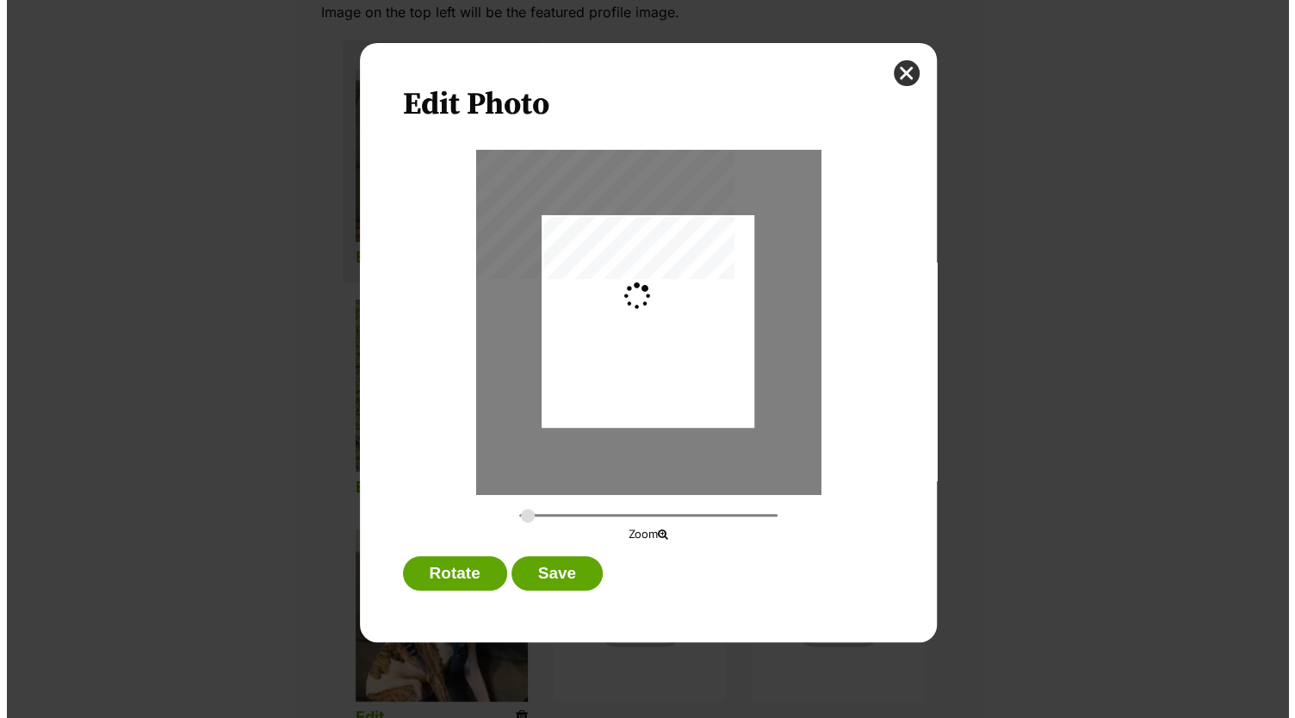
scroll to position [0, 0]
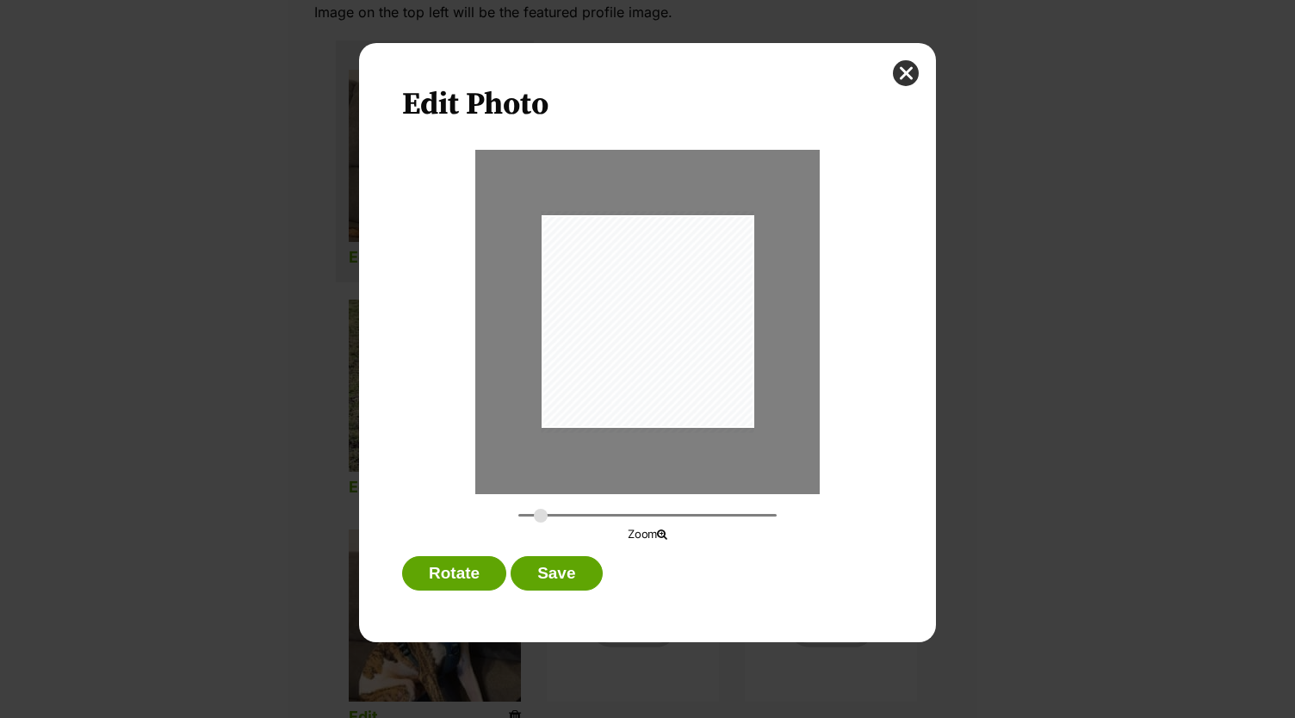
type input "0.3521"
click at [541, 516] on input "Dialog Window - Close (Press escape to close)" at bounding box center [647, 515] width 258 height 16
drag, startPoint x: 664, startPoint y: 403, endPoint x: 655, endPoint y: 404, distance: 8.7
click at [655, 404] on div "Dialog Window - Close (Press escape to close)" at bounding box center [639, 323] width 273 height 285
click at [578, 569] on button "Save" at bounding box center [556, 573] width 91 height 34
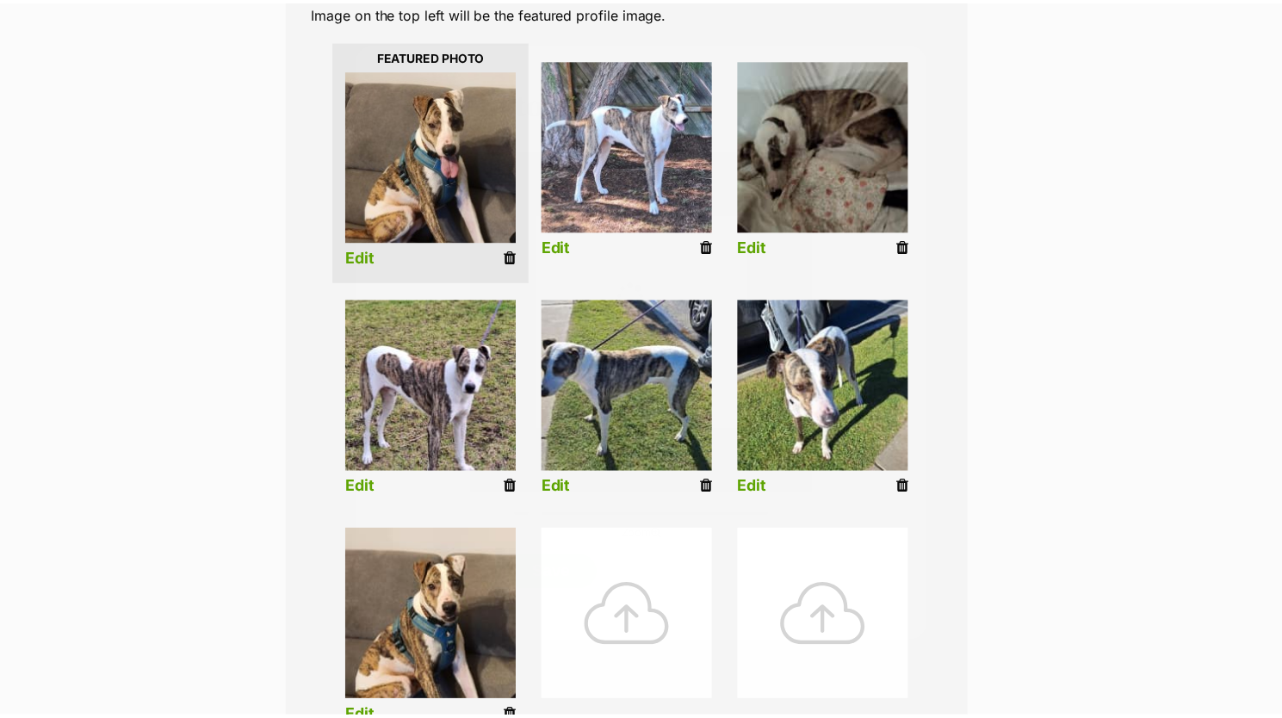
scroll to position [407, 0]
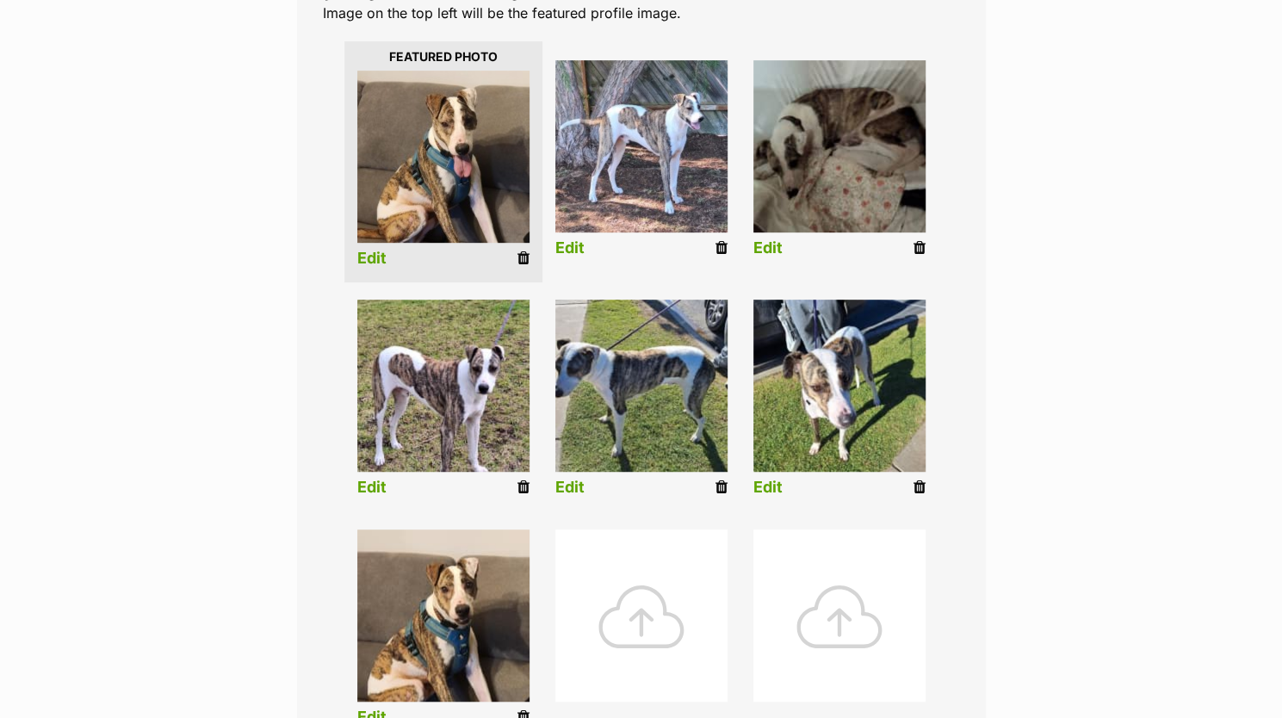
click at [570, 492] on link "Edit" at bounding box center [569, 488] width 29 height 18
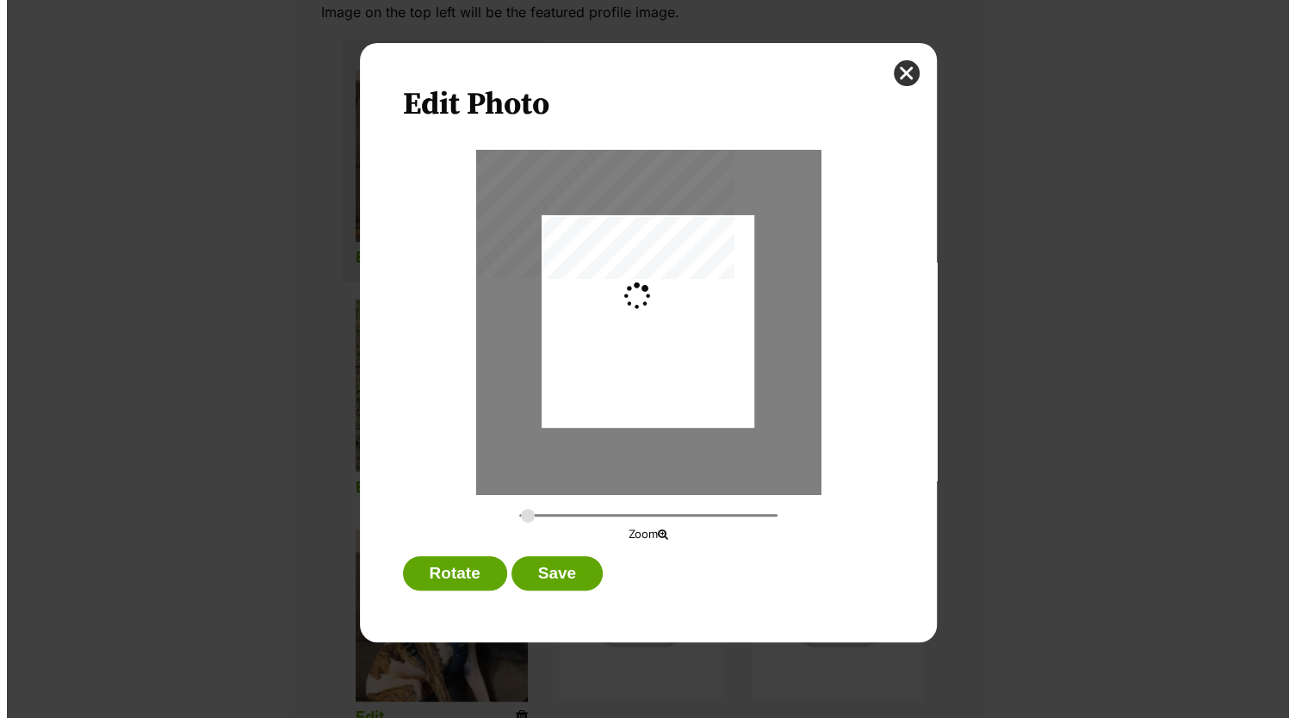
scroll to position [0, 0]
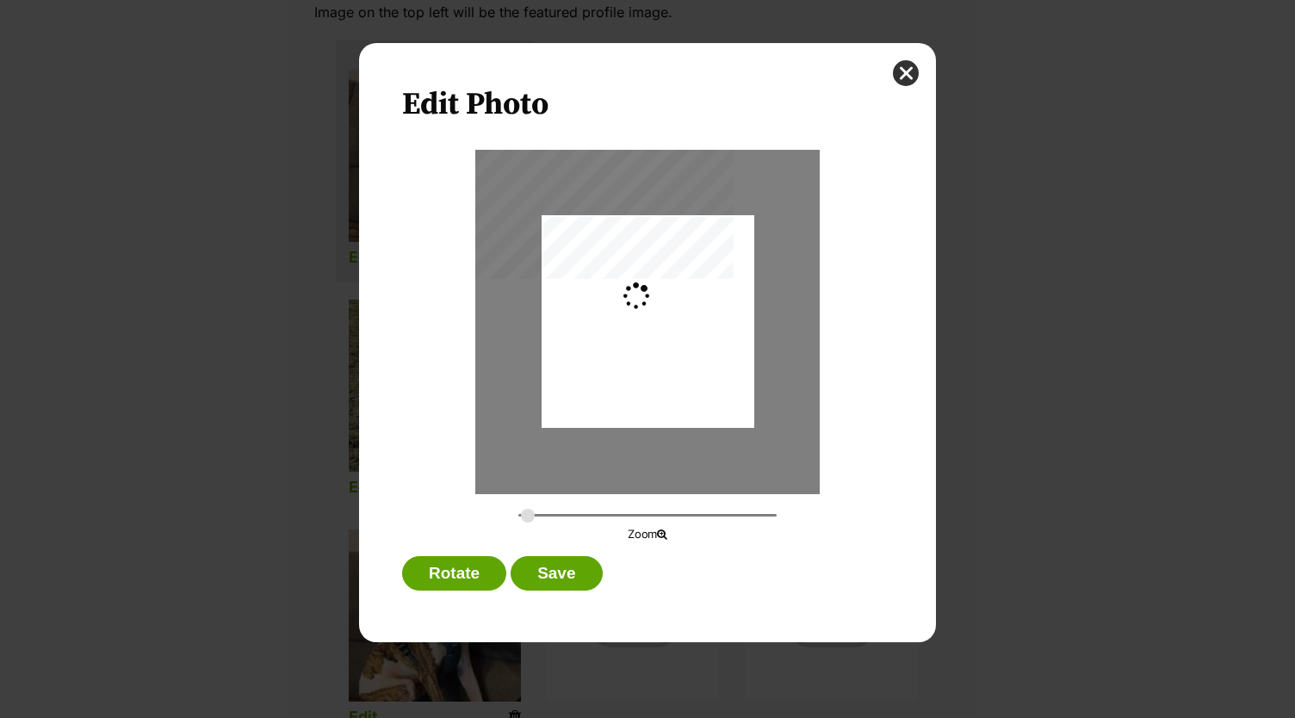
type input "0.3338"
drag, startPoint x: 663, startPoint y: 310, endPoint x: 680, endPoint y: 316, distance: 18.2
click at [680, 316] on div "Dialog Window - Close (Press escape to close)" at bounding box center [665, 321] width 258 height 213
click at [546, 577] on button "Save" at bounding box center [556, 573] width 91 height 34
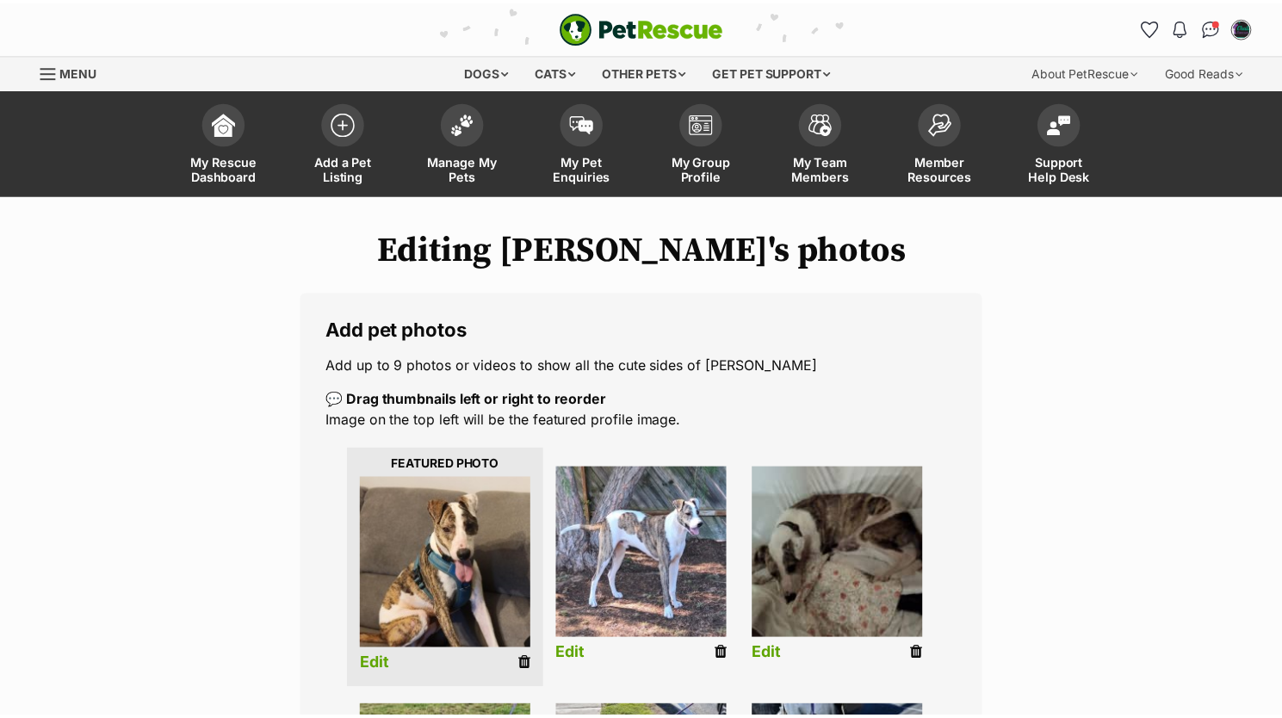
scroll to position [407, 0]
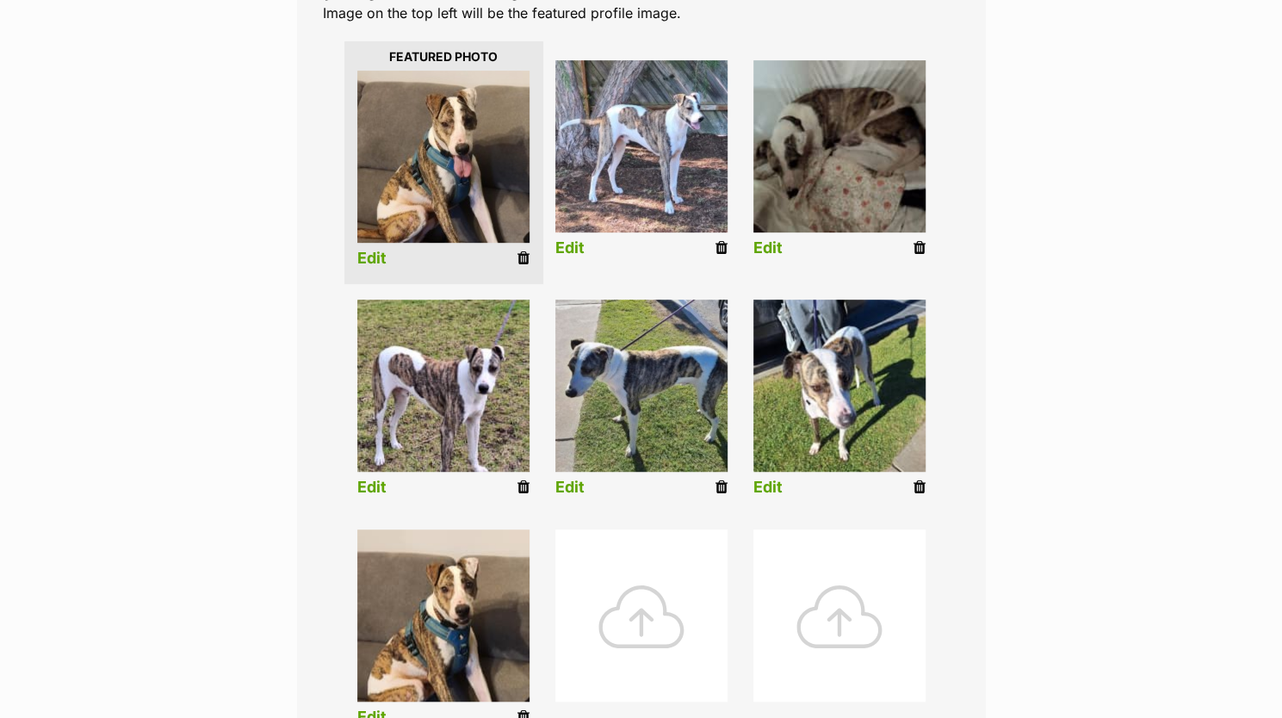
click at [368, 263] on link "Edit" at bounding box center [371, 259] width 29 height 18
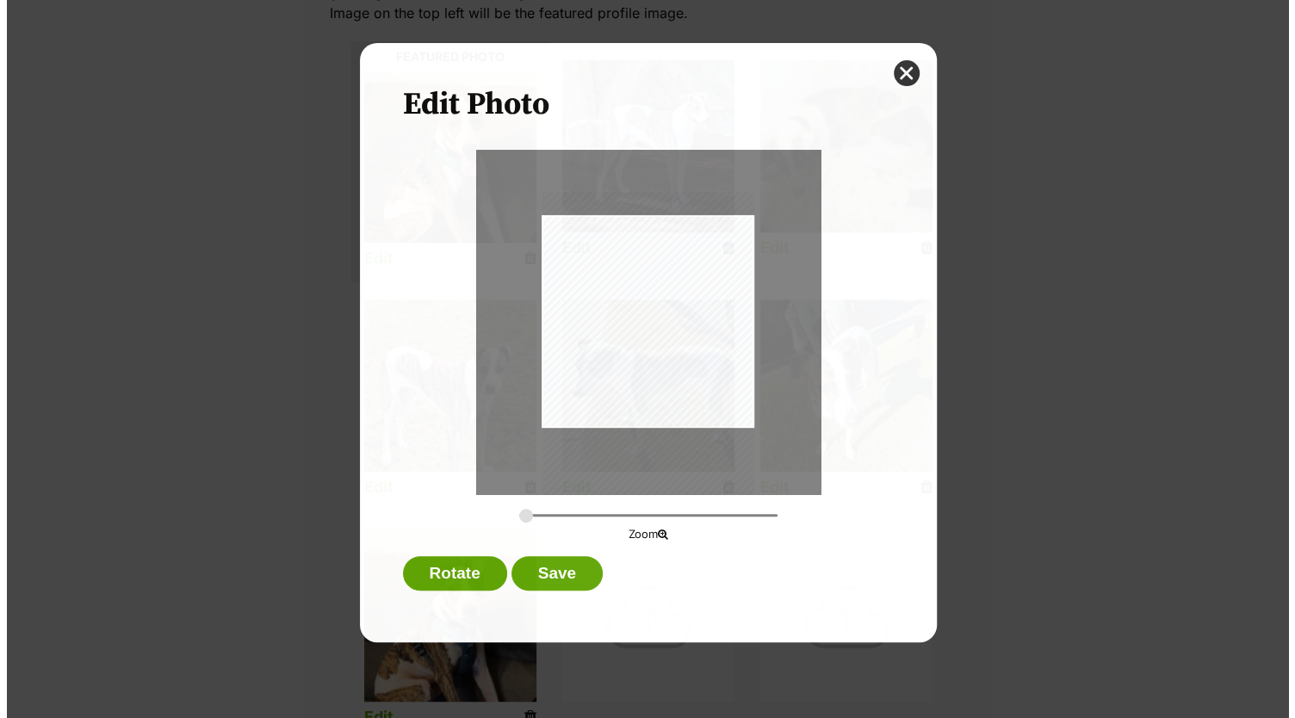
scroll to position [0, 0]
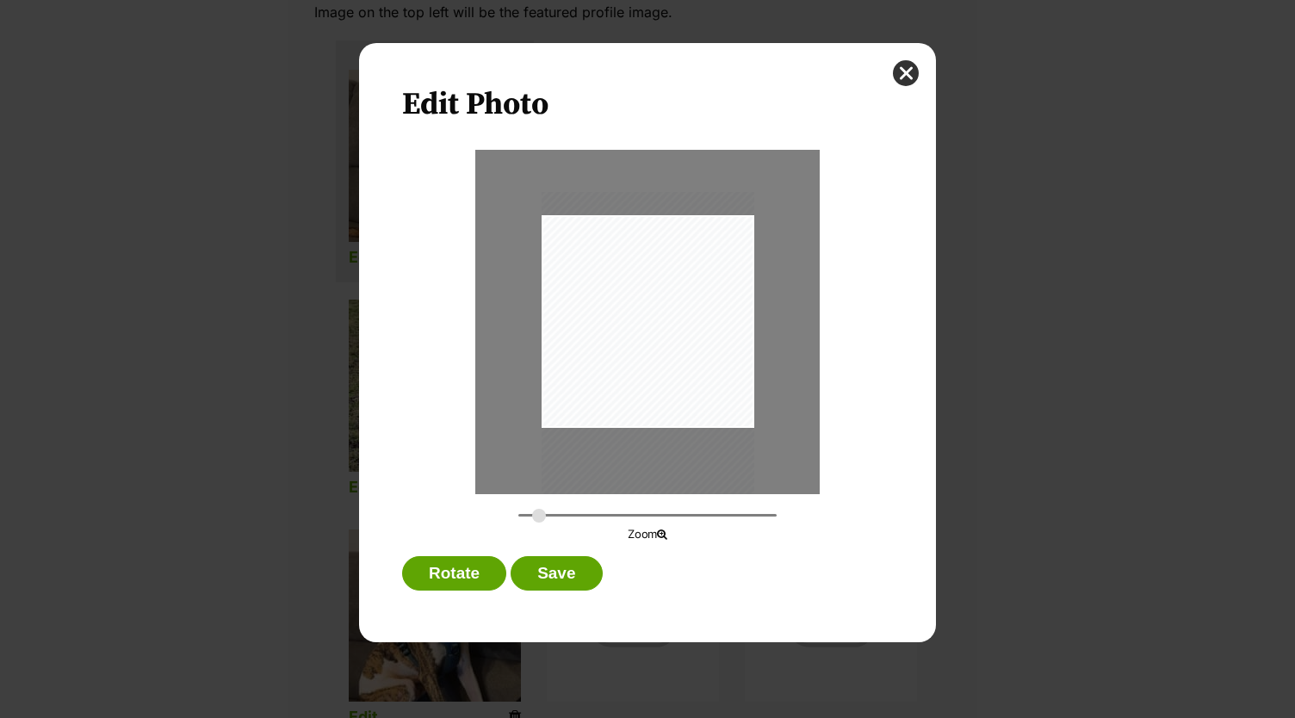
click at [539, 516] on input "Dialog Window - Close (Press escape to close)" at bounding box center [647, 515] width 258 height 16
drag, startPoint x: 651, startPoint y: 390, endPoint x: 641, endPoint y: 400, distance: 14.0
click at [641, 400] on div "Dialog Window - Close (Press escape to close)" at bounding box center [638, 372] width 266 height 406
type input "0.4096"
click at [552, 515] on input "Dialog Window - Close (Press escape to close)" at bounding box center [647, 515] width 258 height 16
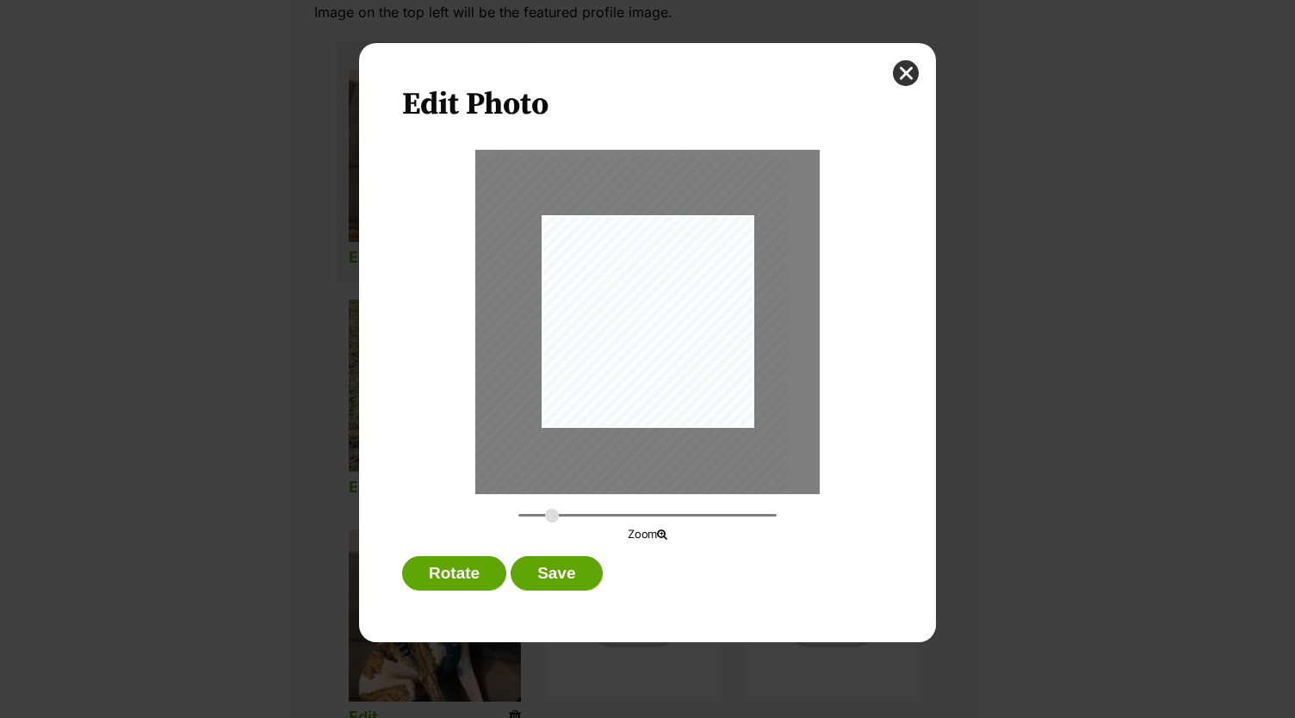
drag, startPoint x: 641, startPoint y: 390, endPoint x: 634, endPoint y: 407, distance: 18.5
click at [634, 407] on div "Dialog Window - Close (Press escape to close)" at bounding box center [630, 399] width 318 height 485
click at [560, 578] on button "Save" at bounding box center [556, 573] width 91 height 34
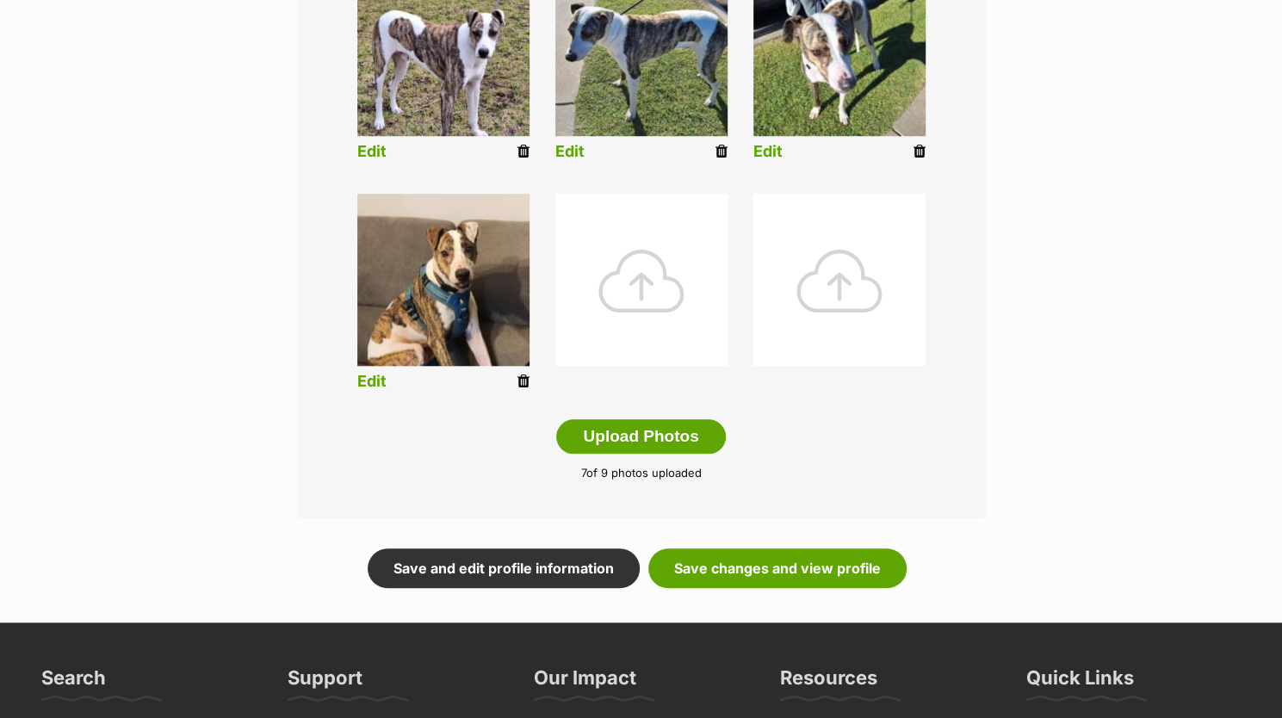
scroll to position [744, 0]
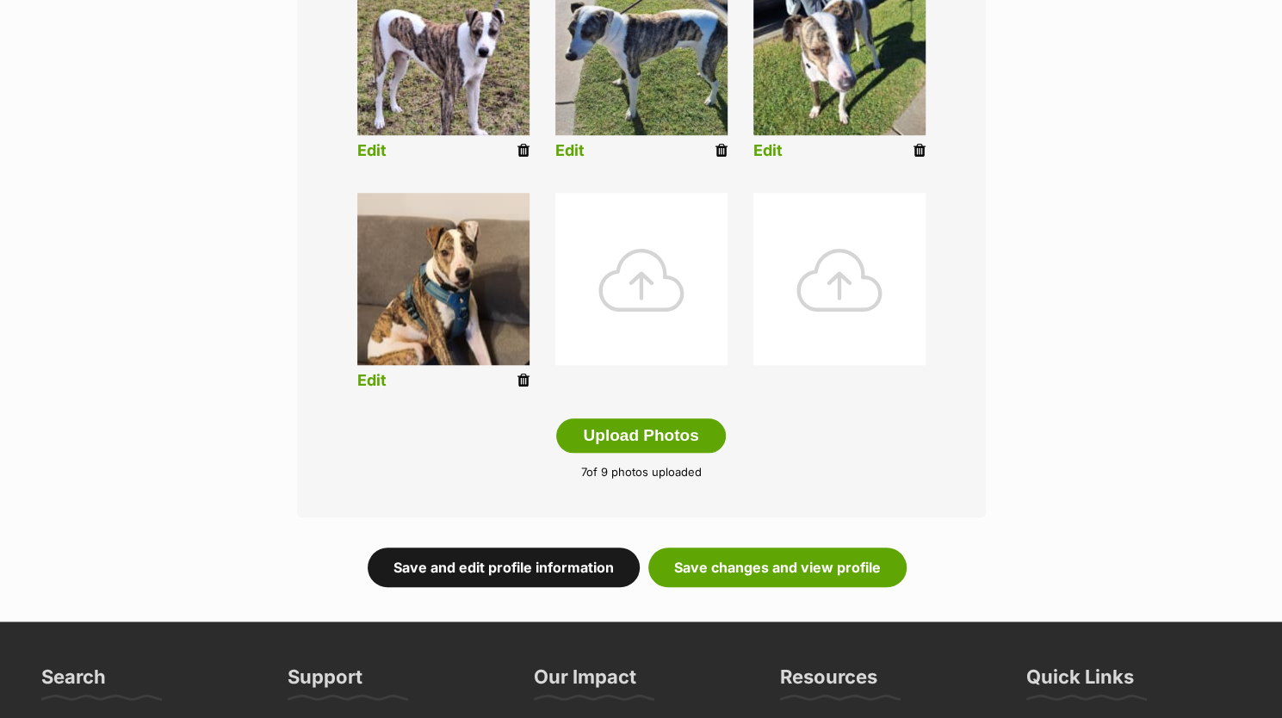
click at [508, 577] on link "Save and edit profile information" at bounding box center [504, 568] width 272 height 40
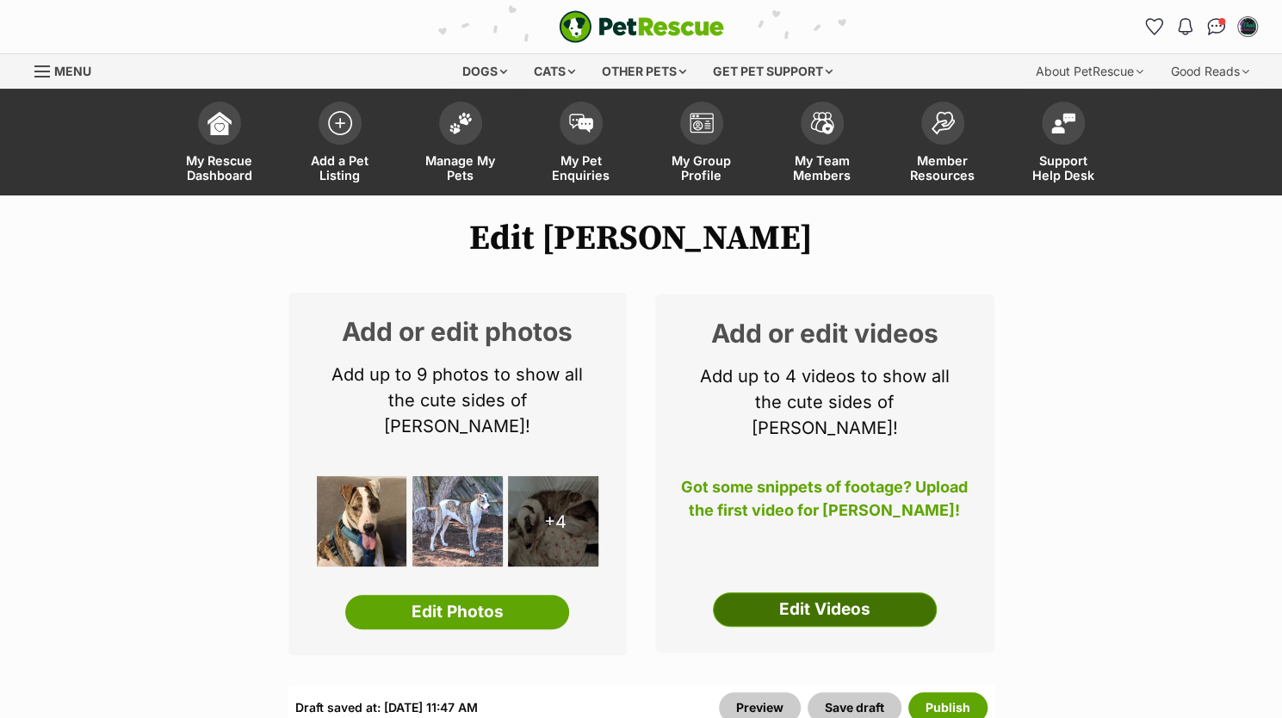
click at [742, 592] on link "Edit Videos" at bounding box center [825, 609] width 224 height 34
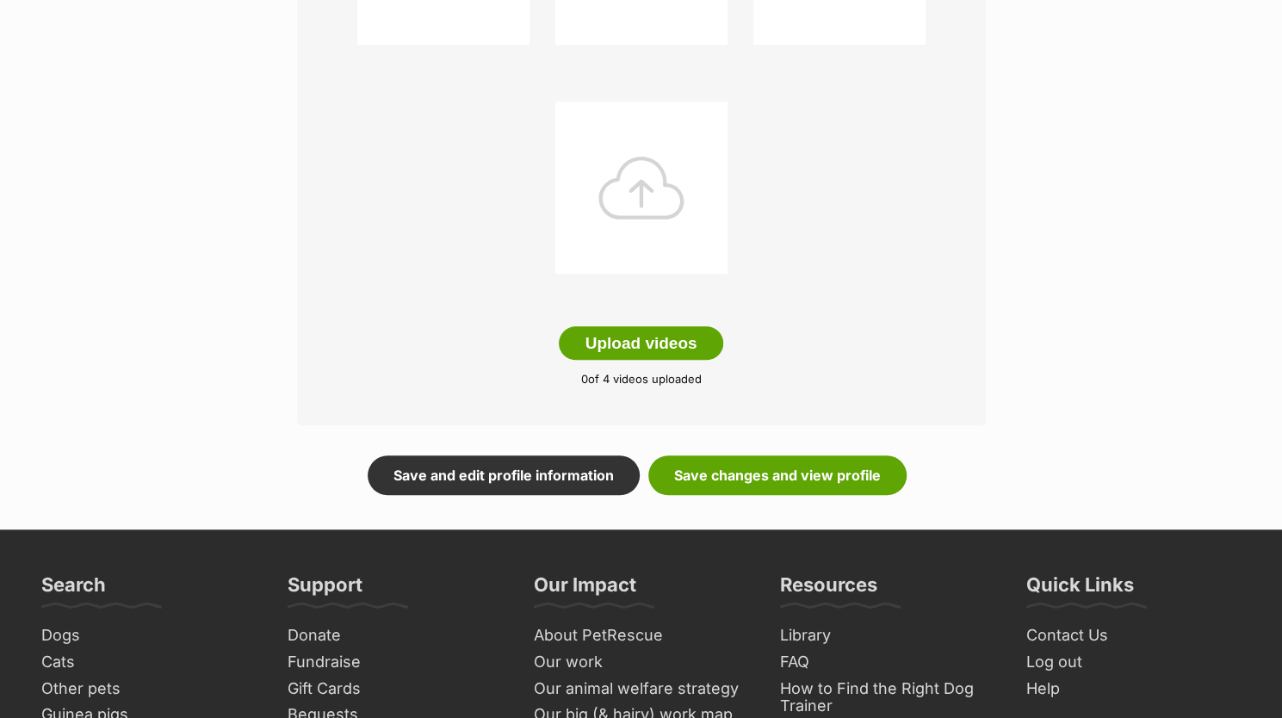
scroll to position [495, 0]
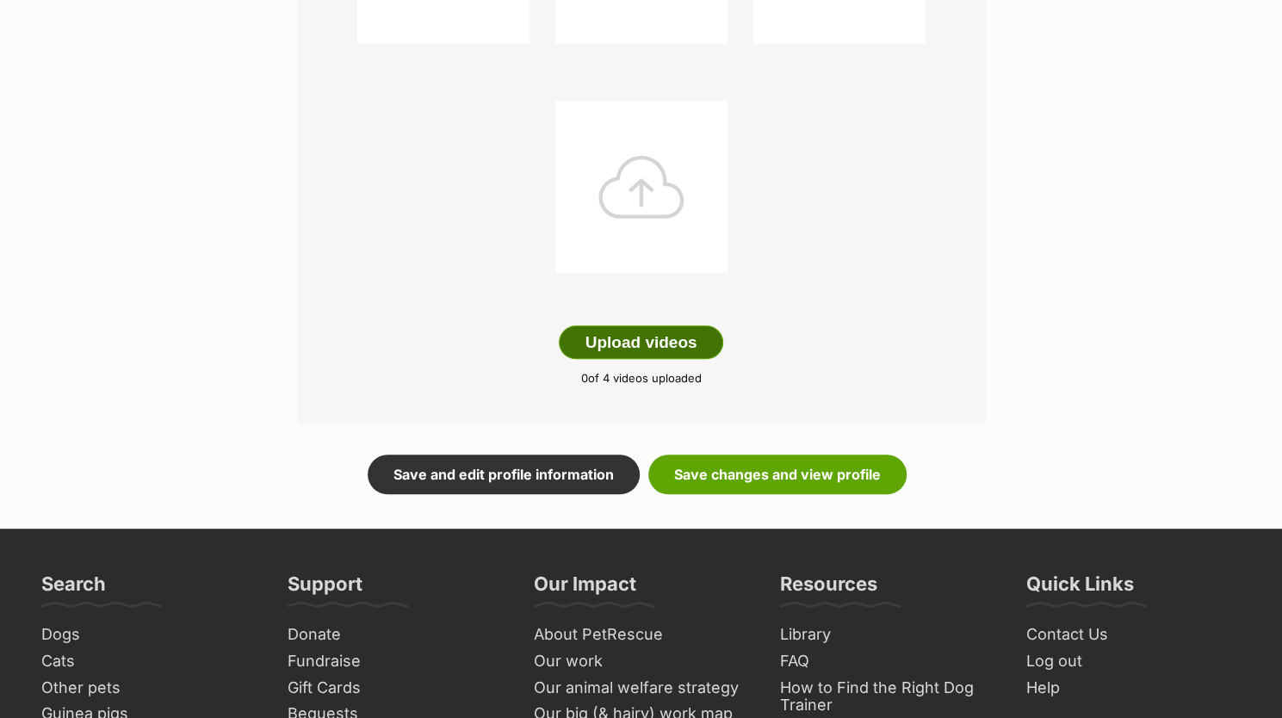
click at [648, 345] on button "Upload videos" at bounding box center [641, 342] width 165 height 34
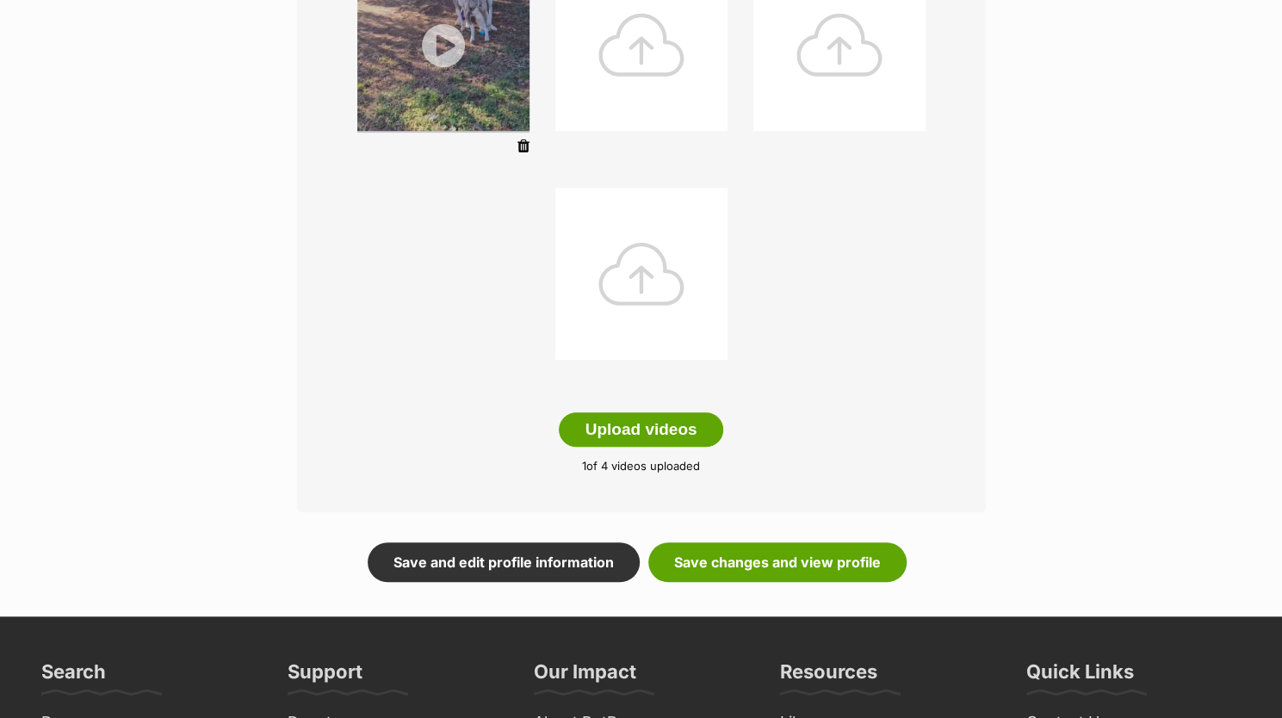
scroll to position [412, 0]
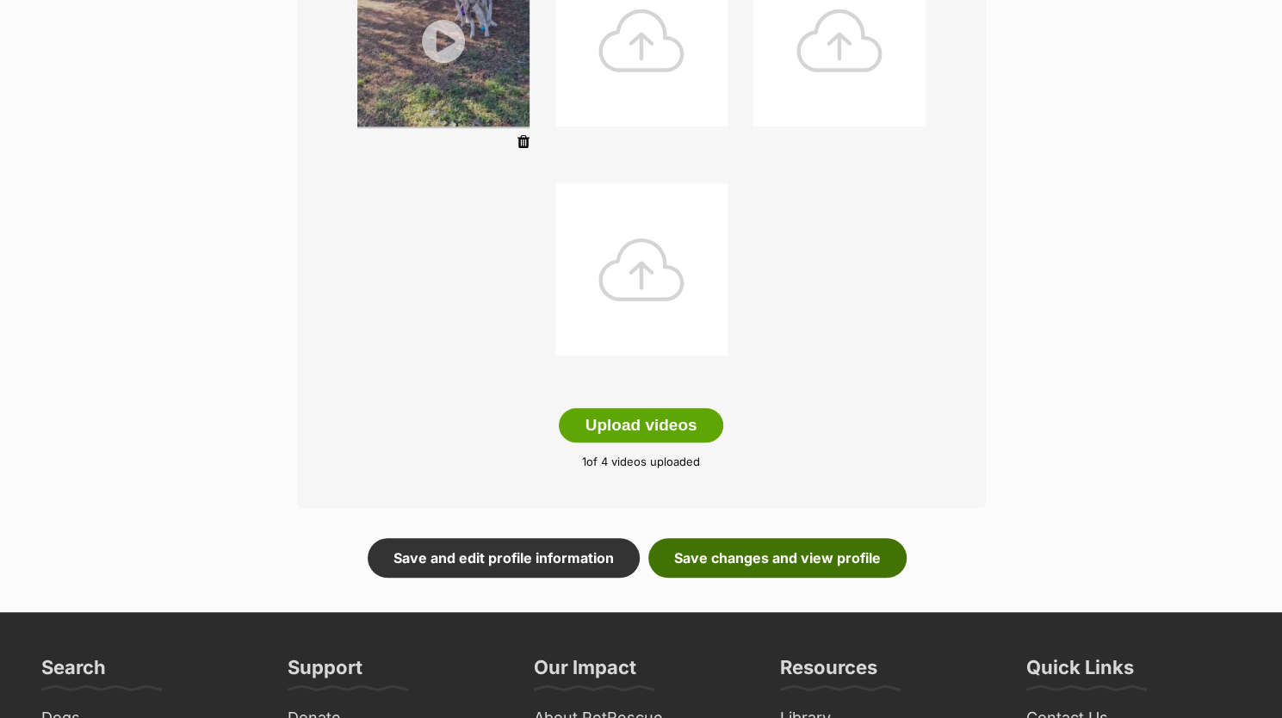
click at [708, 565] on link "Save changes and view profile" at bounding box center [777, 558] width 258 height 40
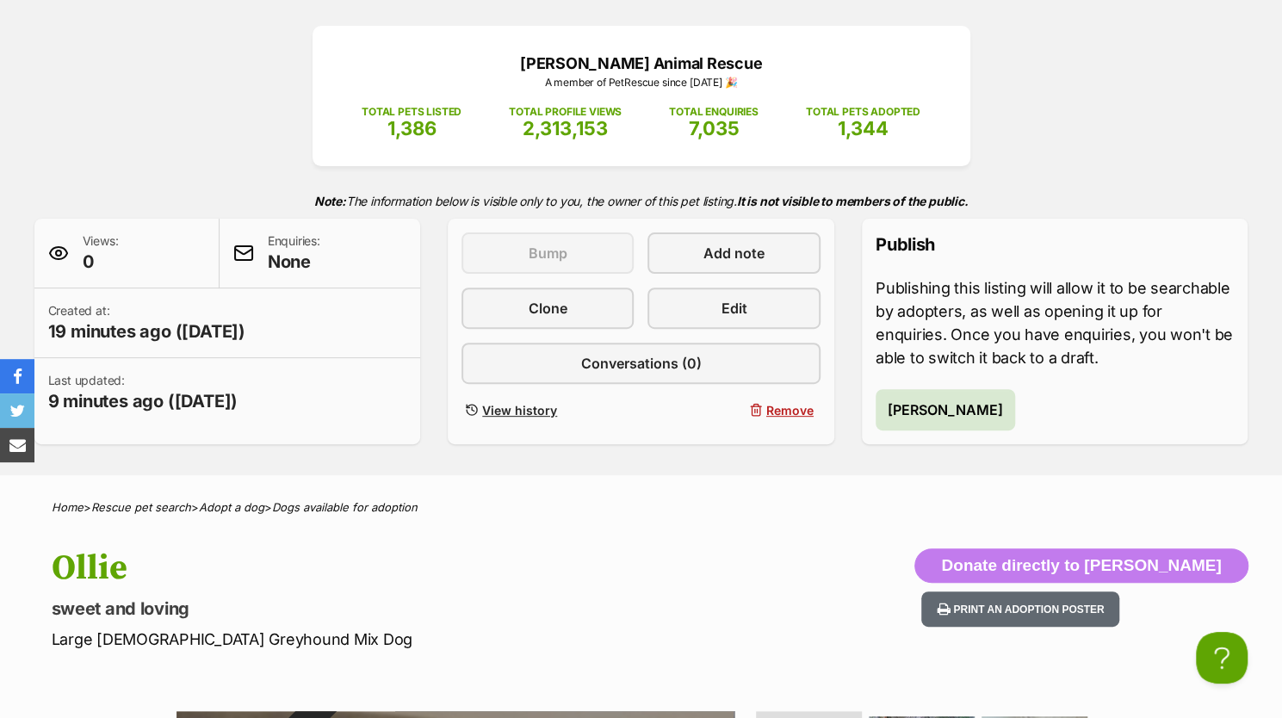
scroll to position [205, 0]
click at [914, 409] on span "Publish Ollie" at bounding box center [945, 409] width 115 height 21
